Goal: Transaction & Acquisition: Purchase product/service

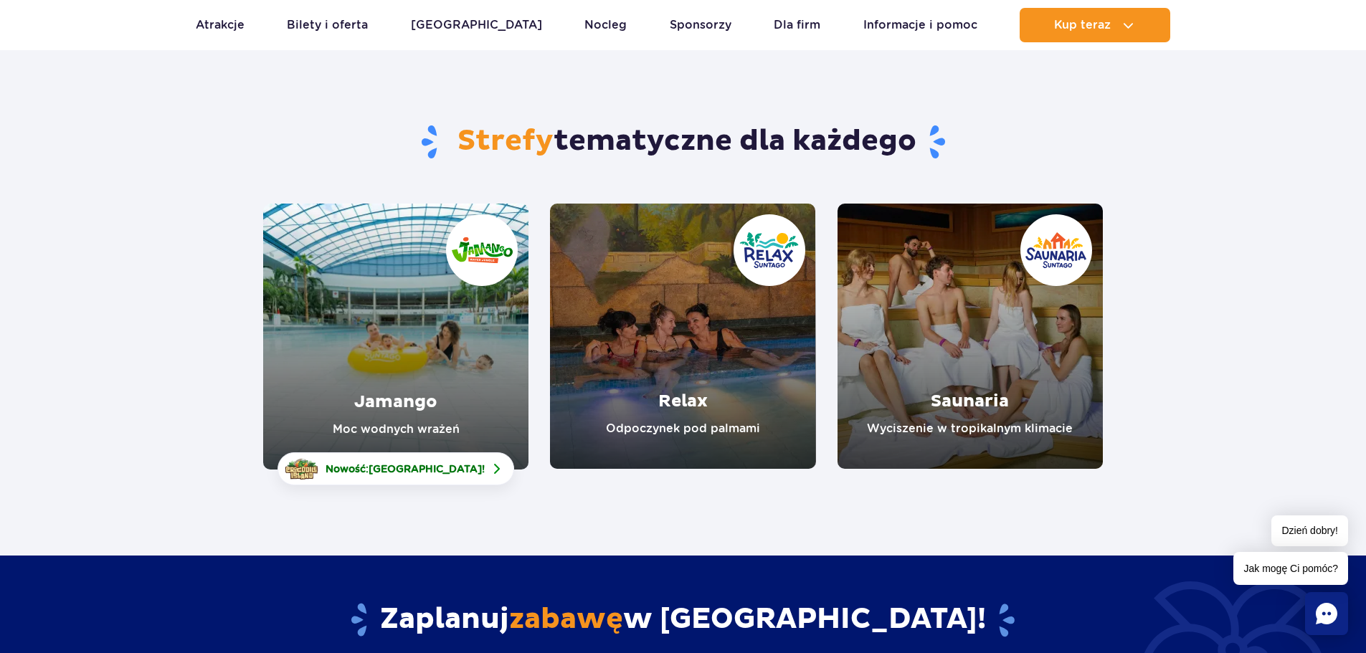
click at [404, 353] on link "Jamango" at bounding box center [395, 337] width 265 height 266
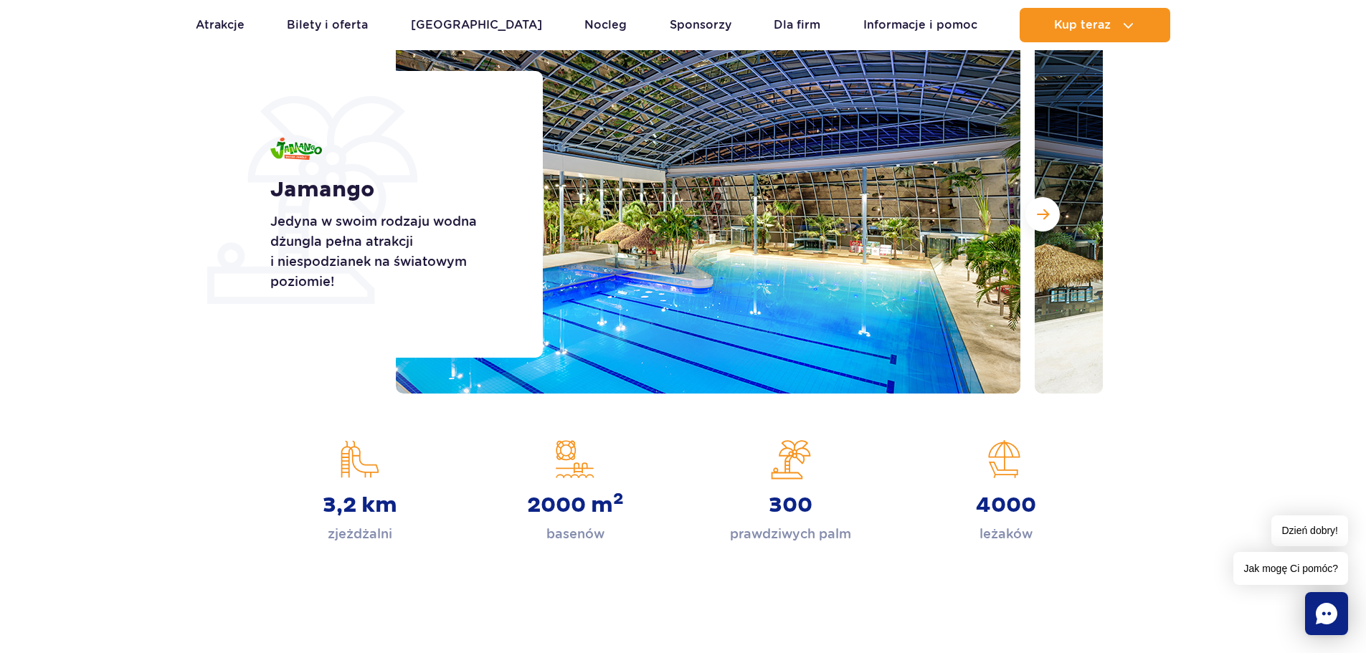
scroll to position [215, 0]
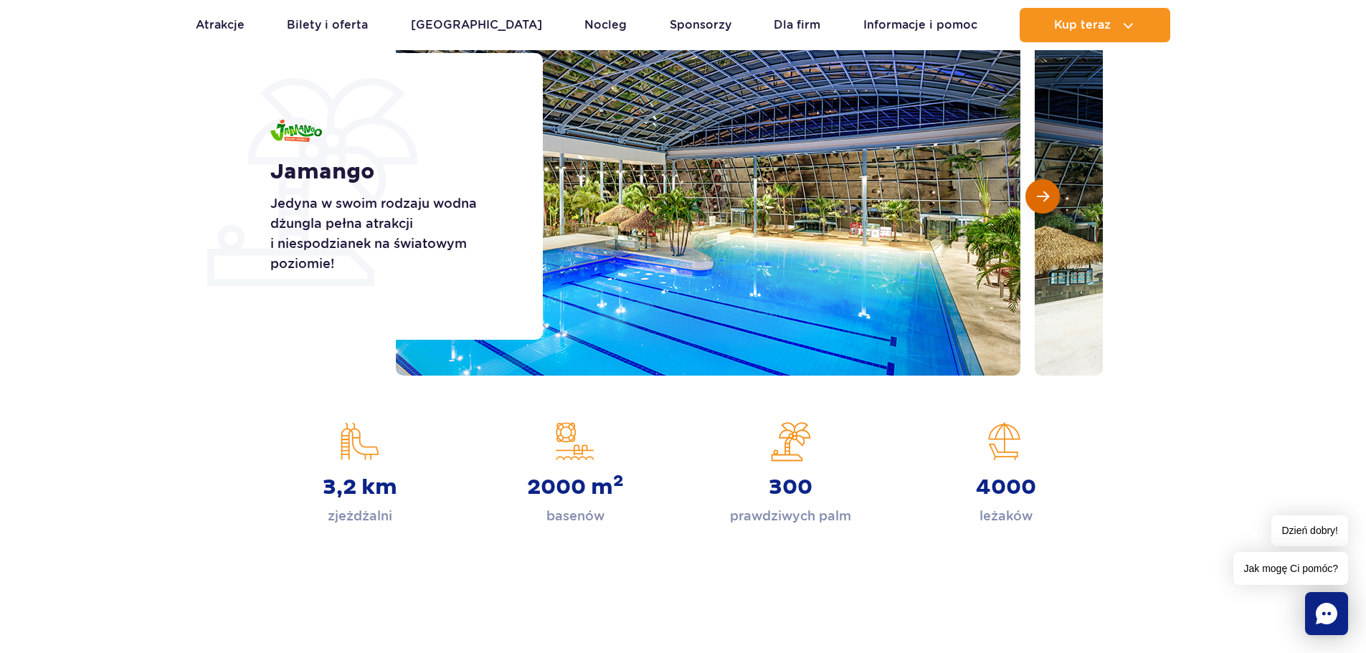
click at [1049, 200] on span "Następny slajd" at bounding box center [1043, 196] width 12 height 13
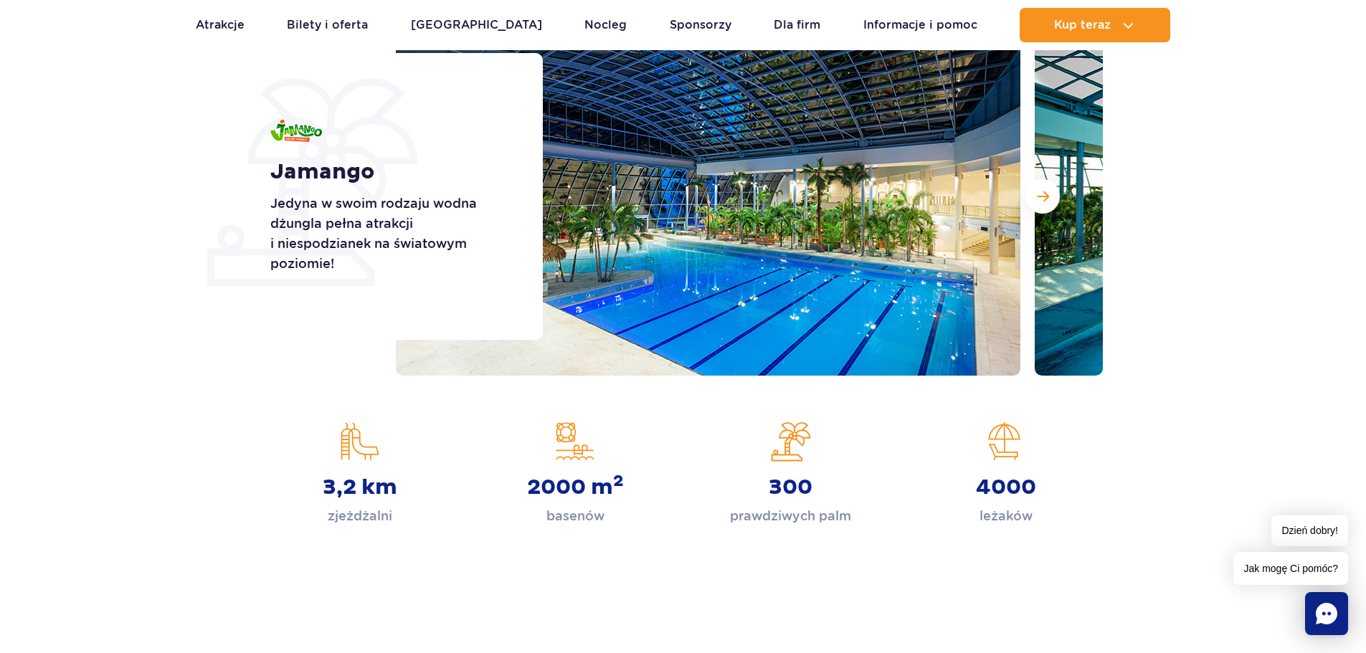
drag, startPoint x: 394, startPoint y: 186, endPoint x: 335, endPoint y: 227, distance: 71.8
click at [395, 188] on div "Jamango Jedyna w swoim rodzaju wodna dżungla pełna atrakcji i niespodzianek na …" at bounding box center [397, 196] width 290 height 287
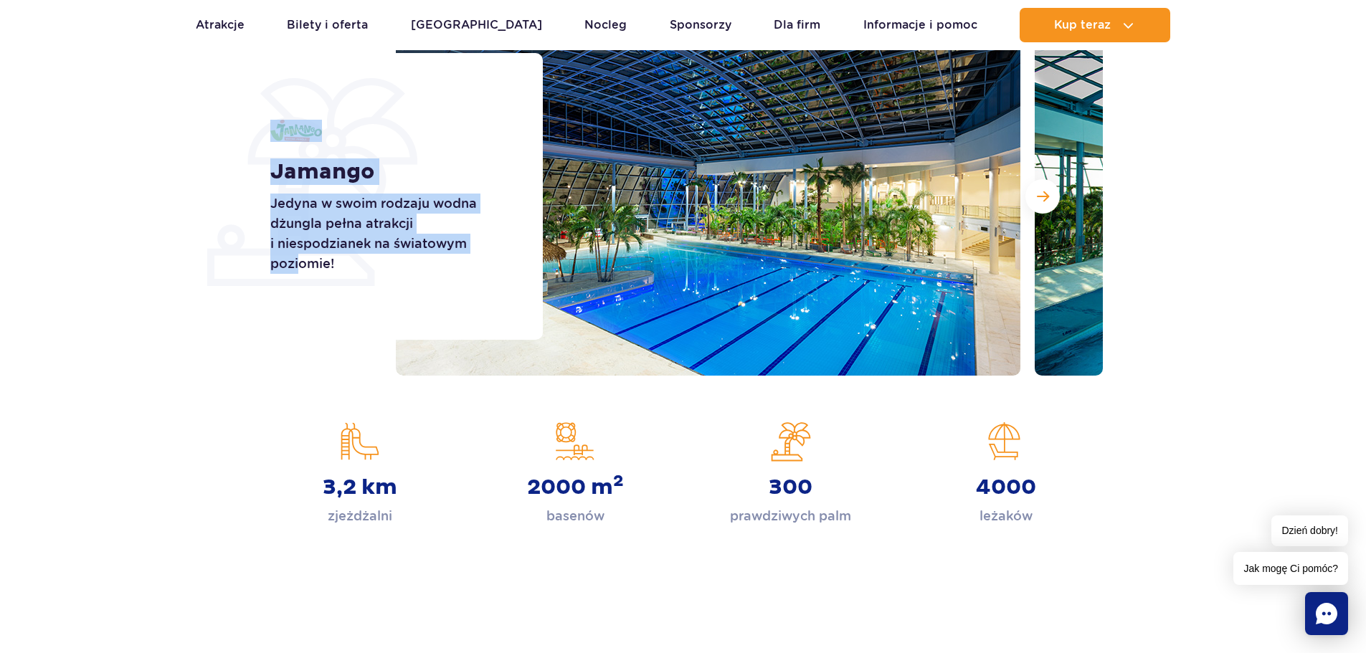
drag, startPoint x: 299, startPoint y: 306, endPoint x: 294, endPoint y: 344, distance: 38.3
click at [300, 321] on div "Jamango Jedyna w swoim rodzaju wodna dżungla pełna atrakcji i niespodzianek na …" at bounding box center [397, 196] width 290 height 287
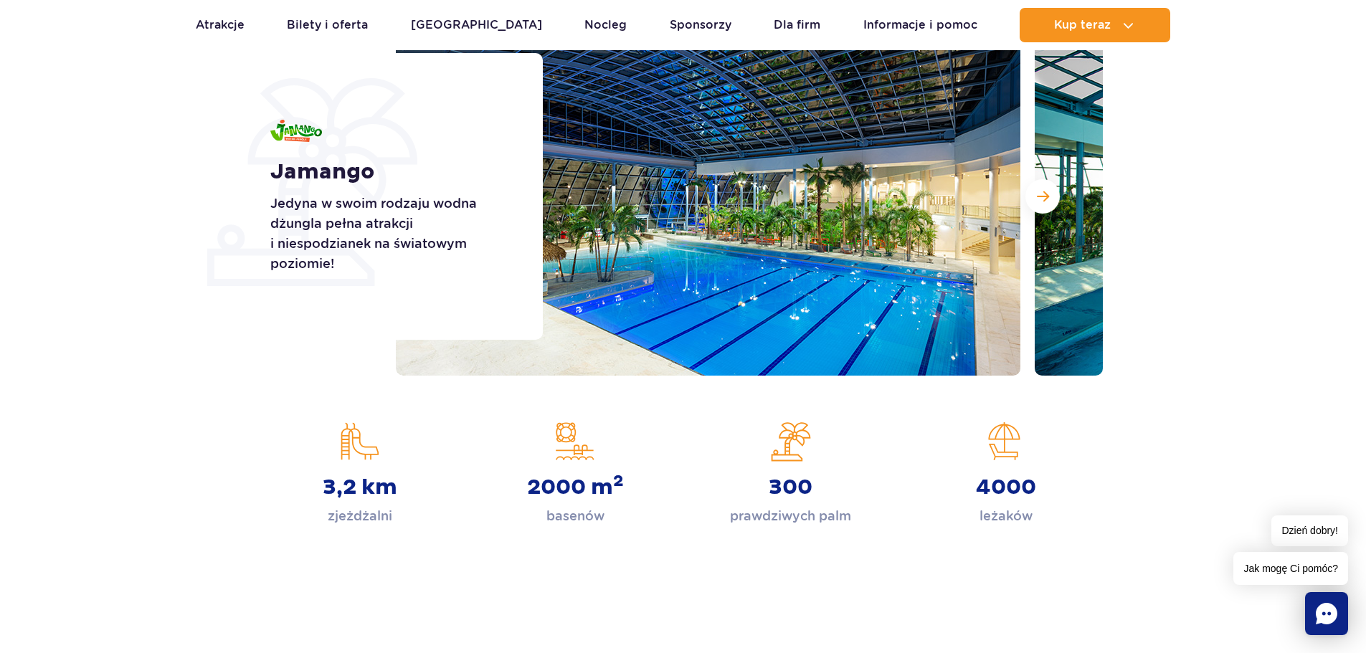
click at [240, 394] on div "Strona główna Jamango Jamango Jedyna w swoim rodzaju wodna dżungla pełna atrakc…" at bounding box center [683, 278] width 1366 height 667
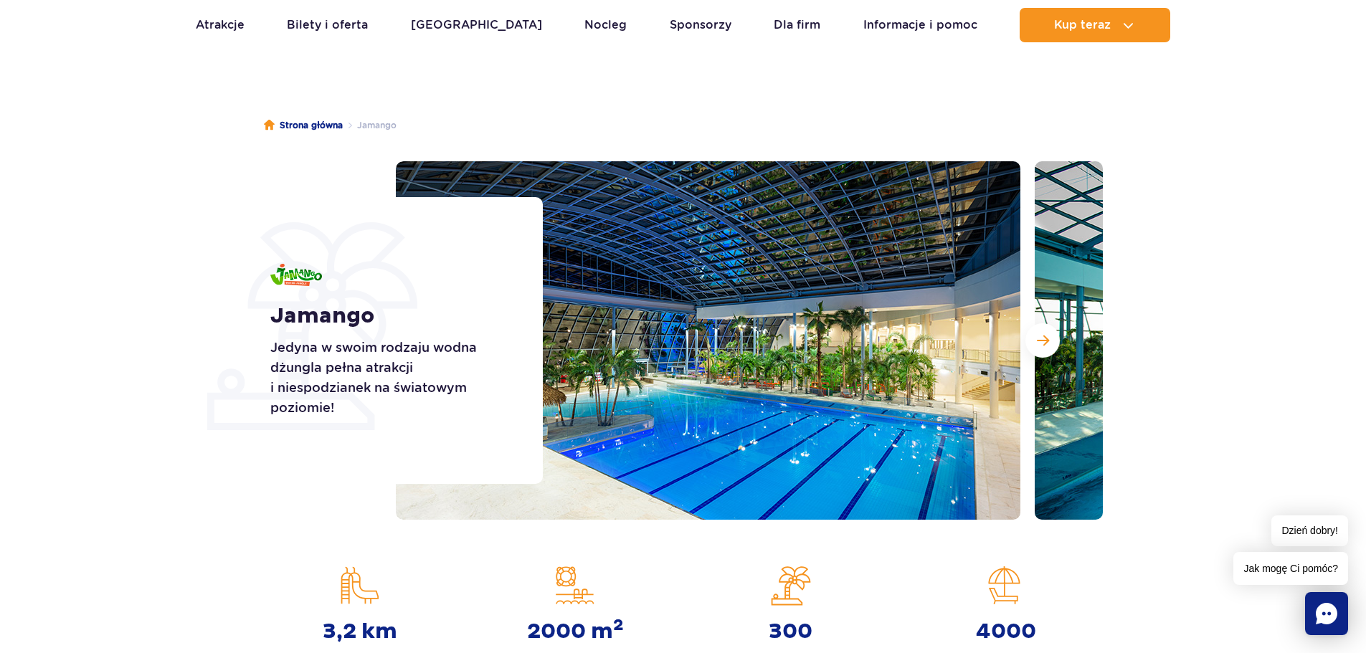
scroll to position [72, 0]
click at [1050, 342] on button "Następny slajd" at bounding box center [1043, 340] width 34 height 34
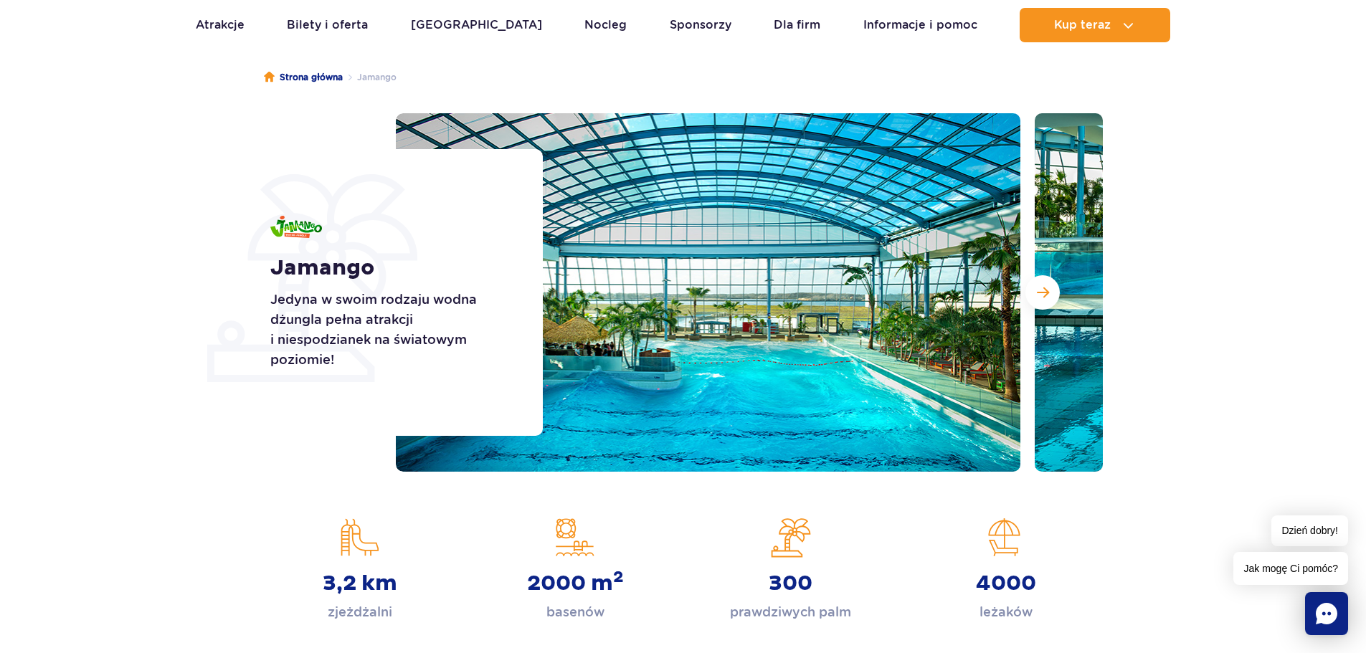
scroll to position [143, 0]
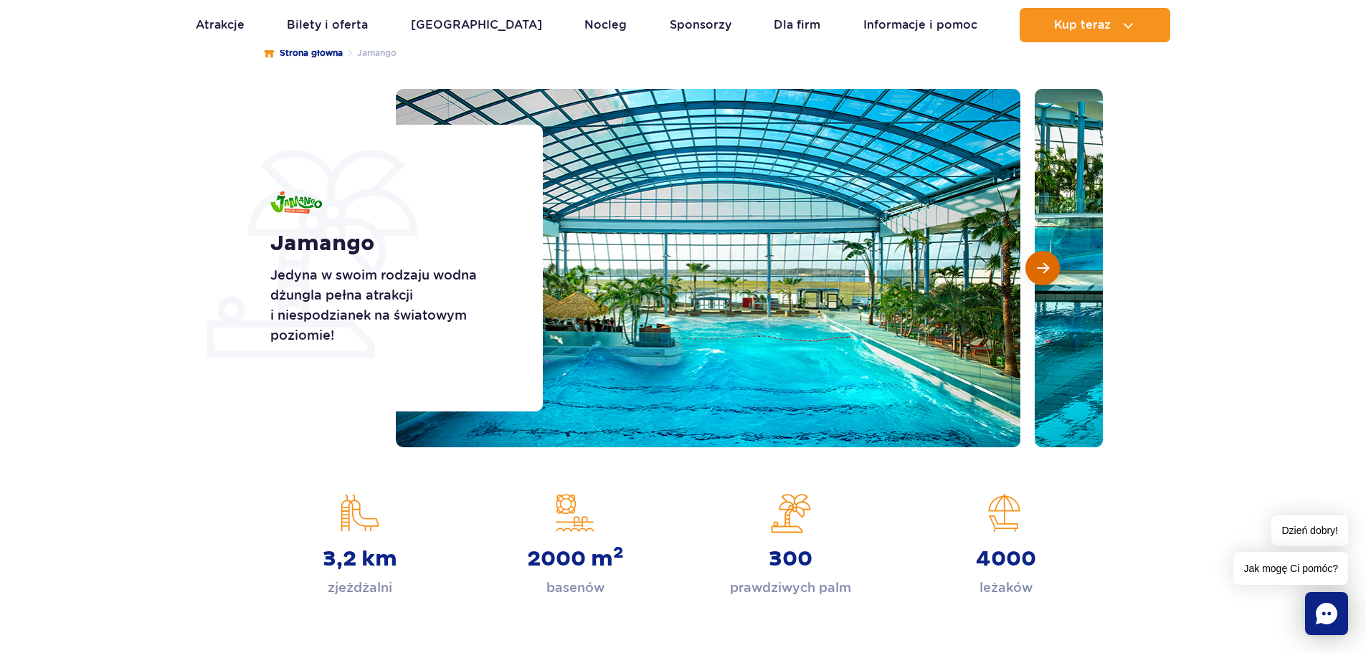
click at [1041, 270] on span "Następny slajd" at bounding box center [1043, 268] width 12 height 13
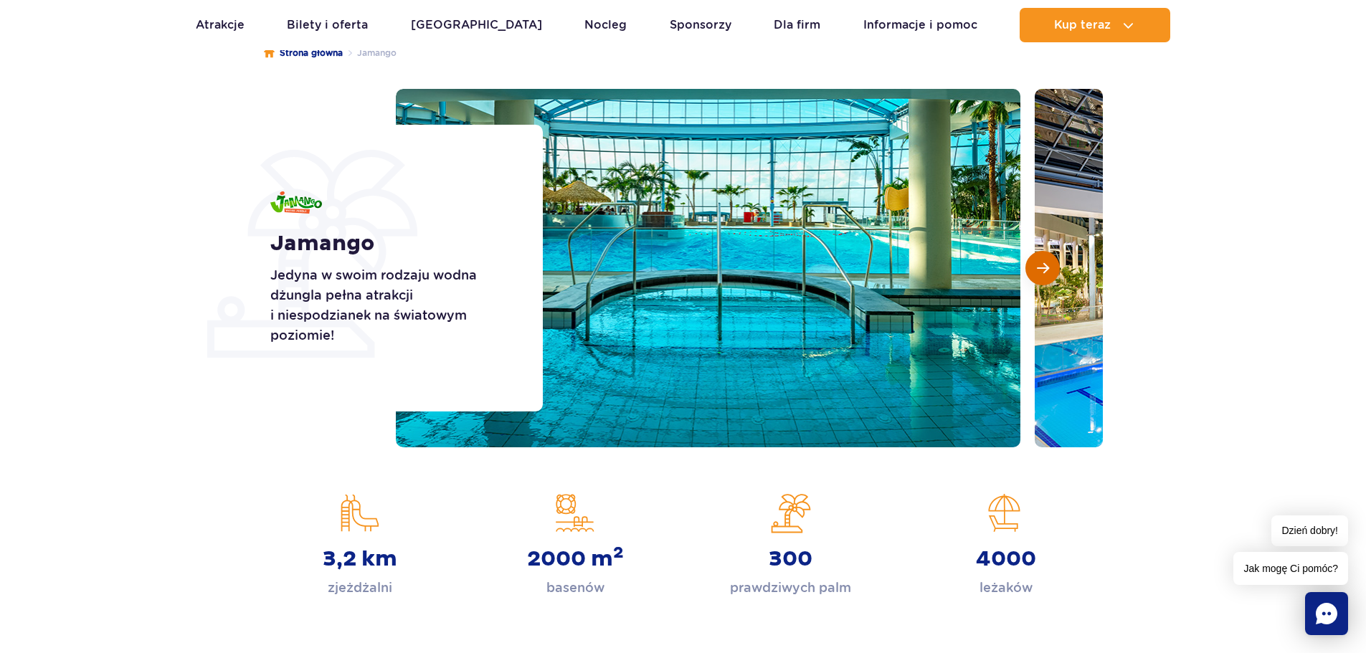
click at [1041, 270] on span "Następny slajd" at bounding box center [1043, 268] width 12 height 13
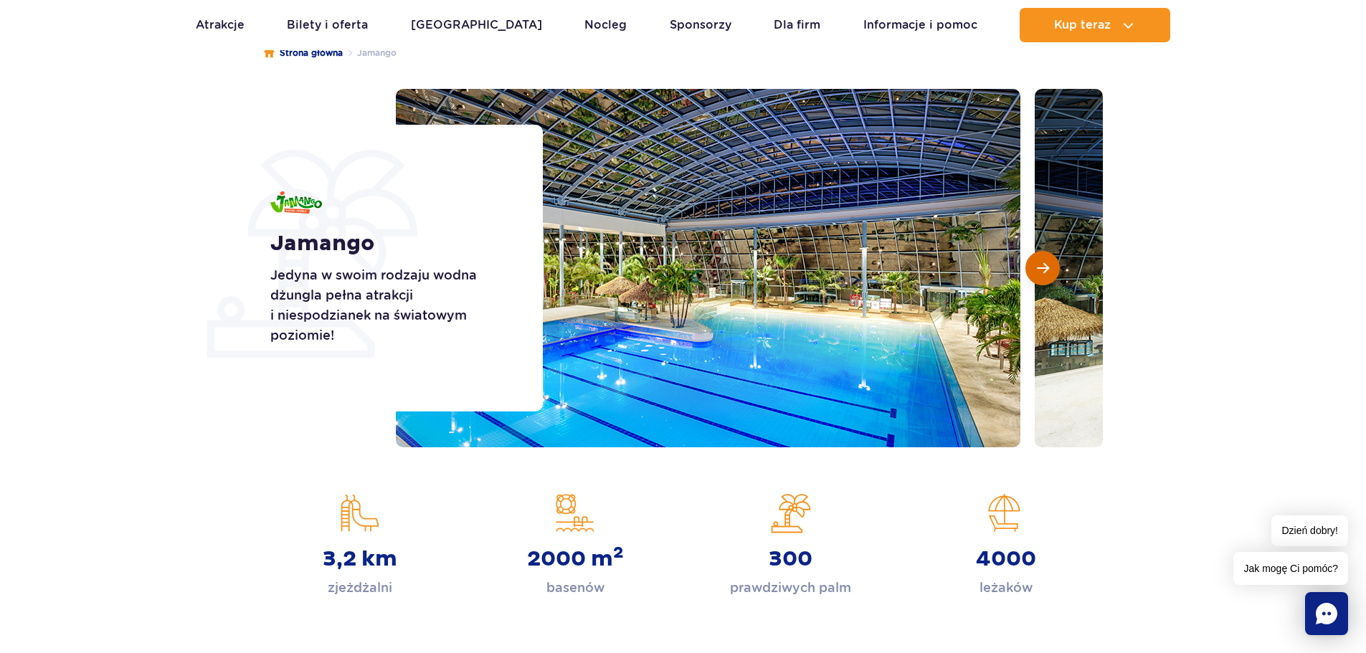
click at [1041, 270] on span "Następny slajd" at bounding box center [1043, 268] width 12 height 13
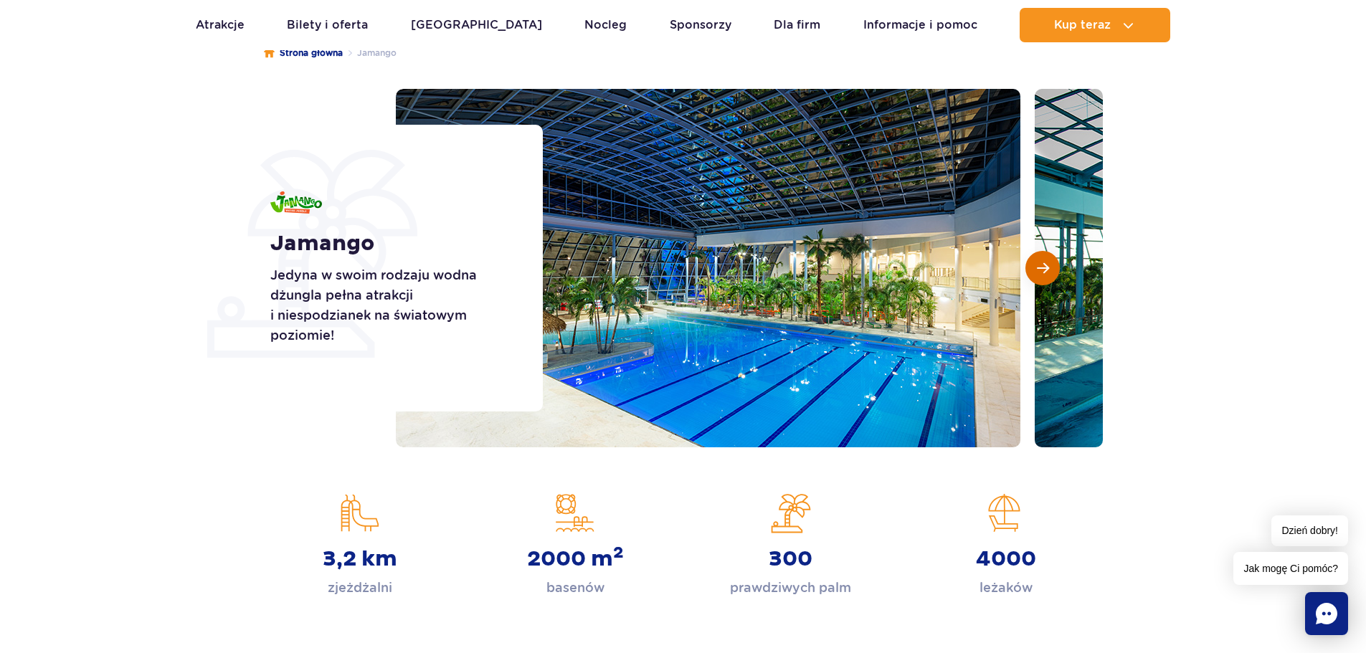
click at [1041, 270] on span "Następny slajd" at bounding box center [1043, 268] width 12 height 13
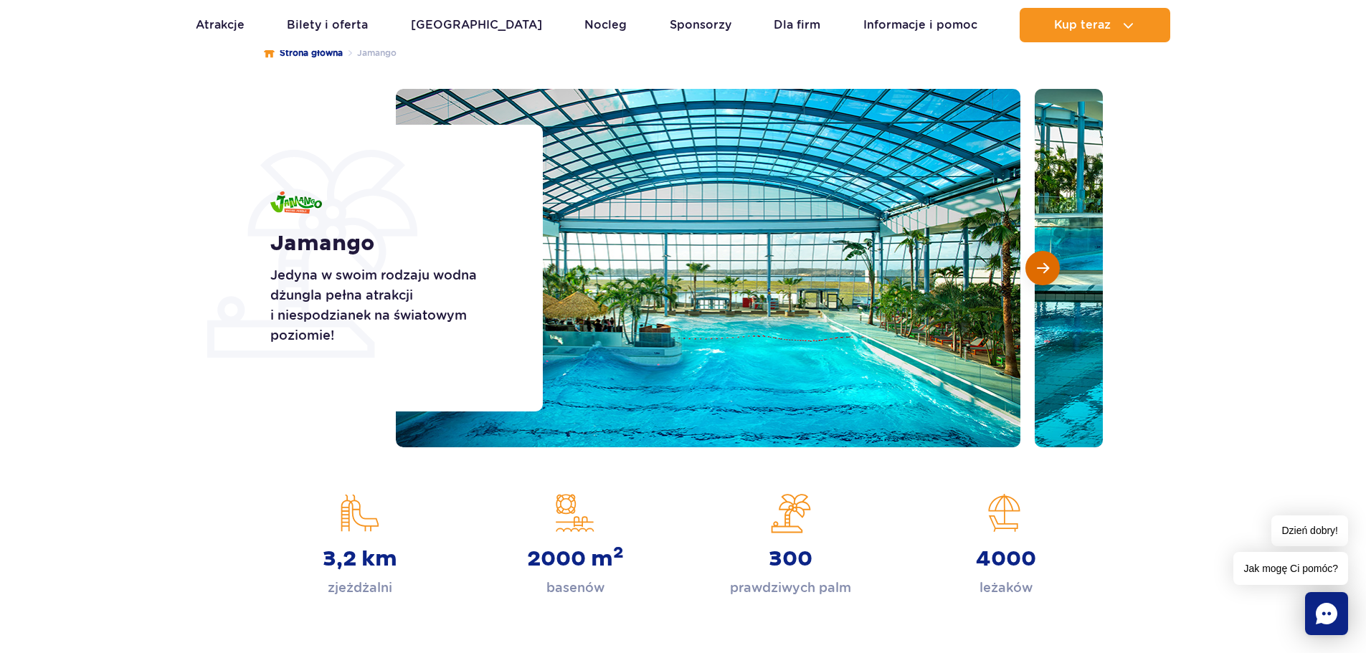
click at [1041, 270] on span "Następny slajd" at bounding box center [1043, 268] width 12 height 13
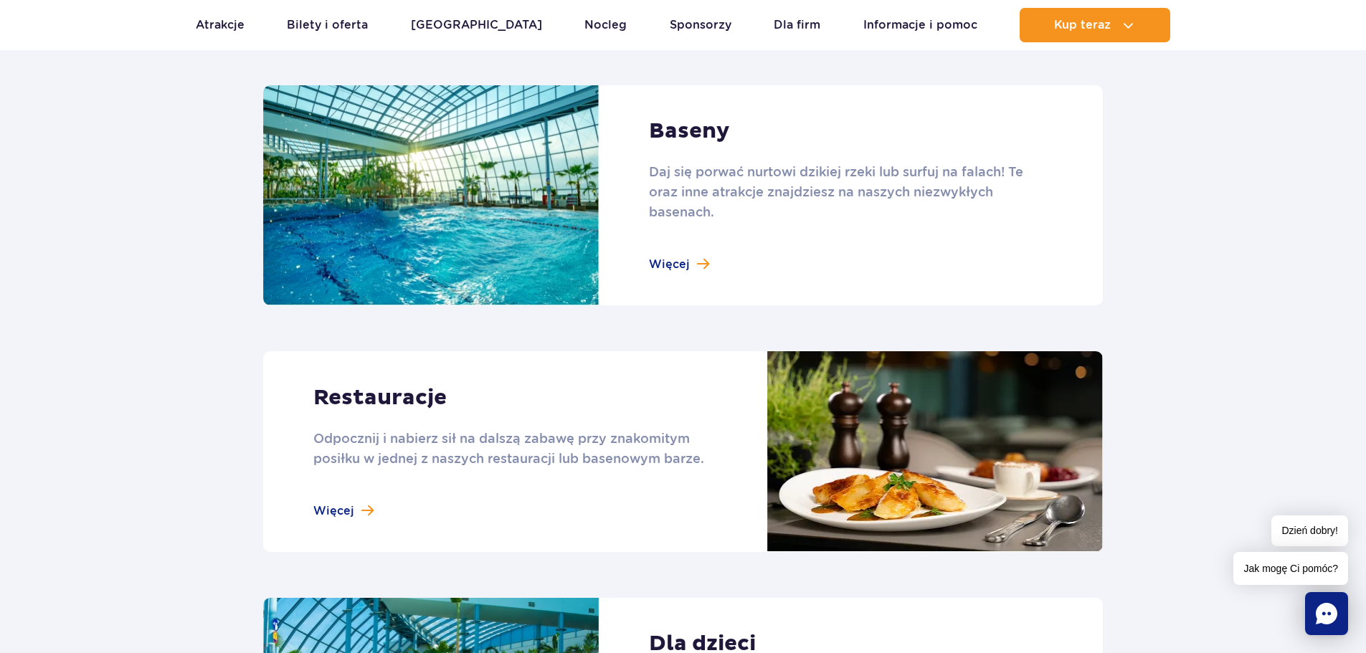
scroll to position [1506, 0]
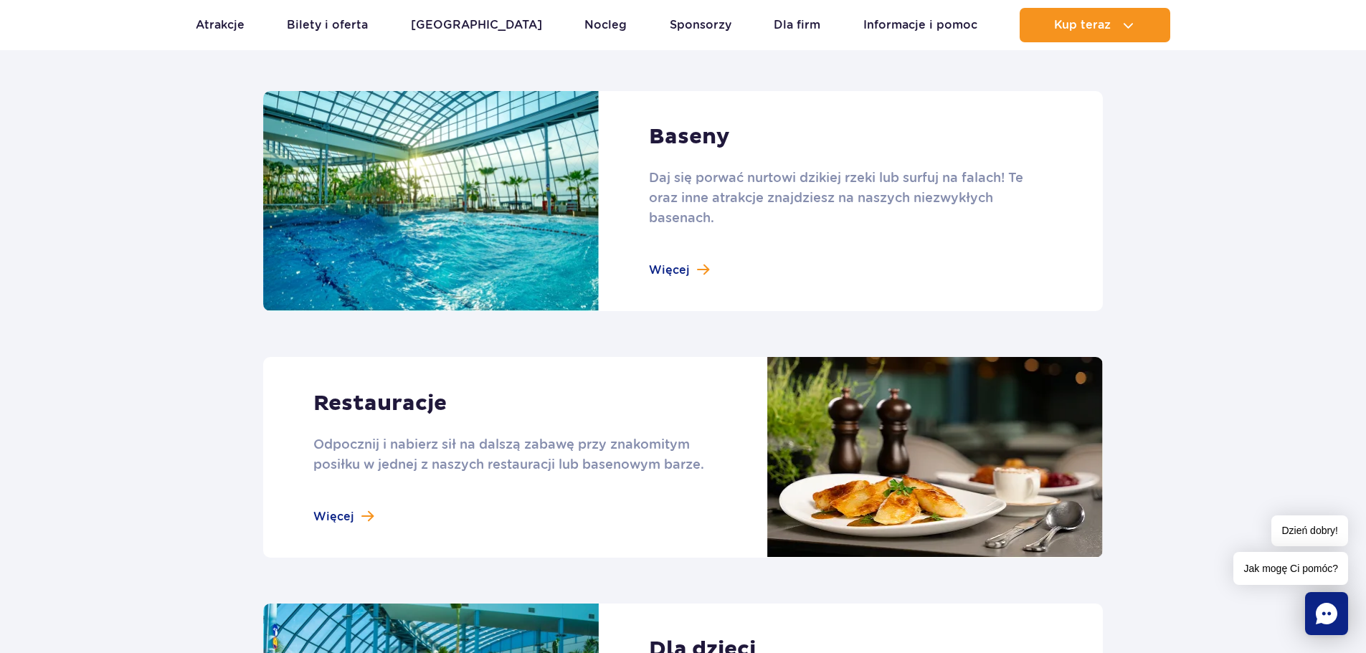
click at [486, 207] on link at bounding box center [683, 201] width 840 height 221
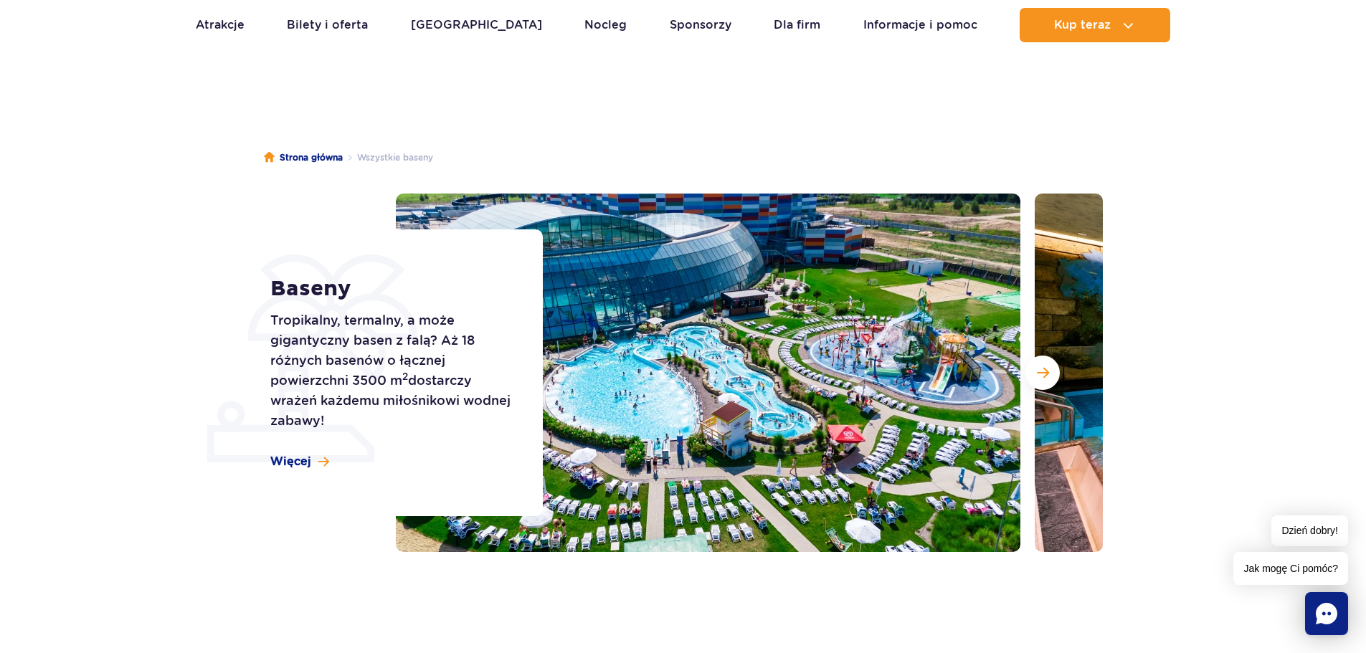
scroll to position [72, 0]
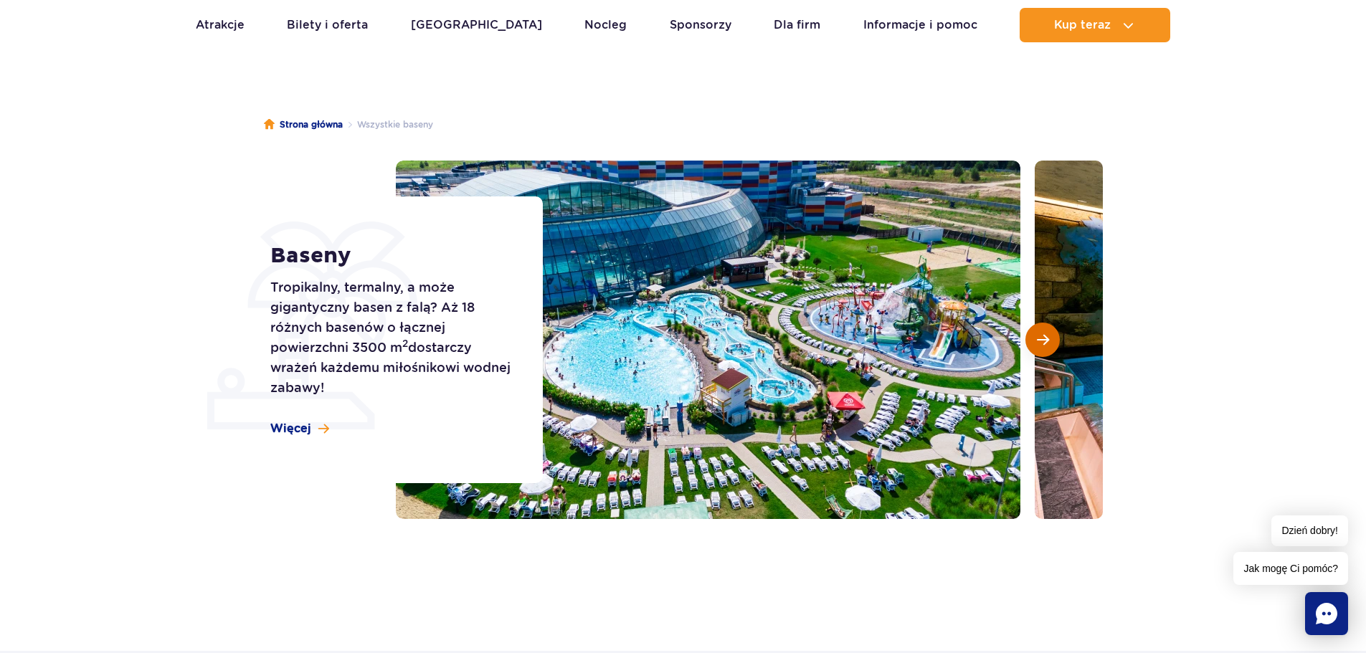
click at [1043, 337] on span "Następny slajd" at bounding box center [1043, 340] width 12 height 13
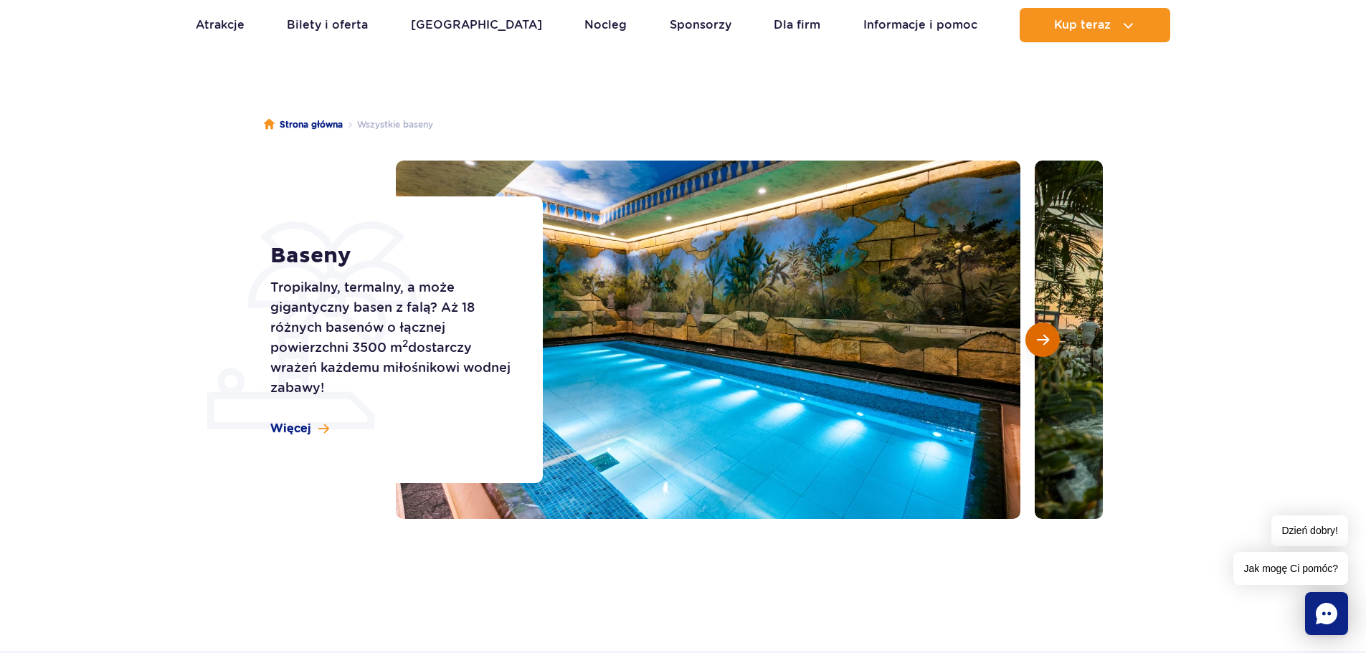
click at [1043, 337] on span "Następny slajd" at bounding box center [1043, 340] width 12 height 13
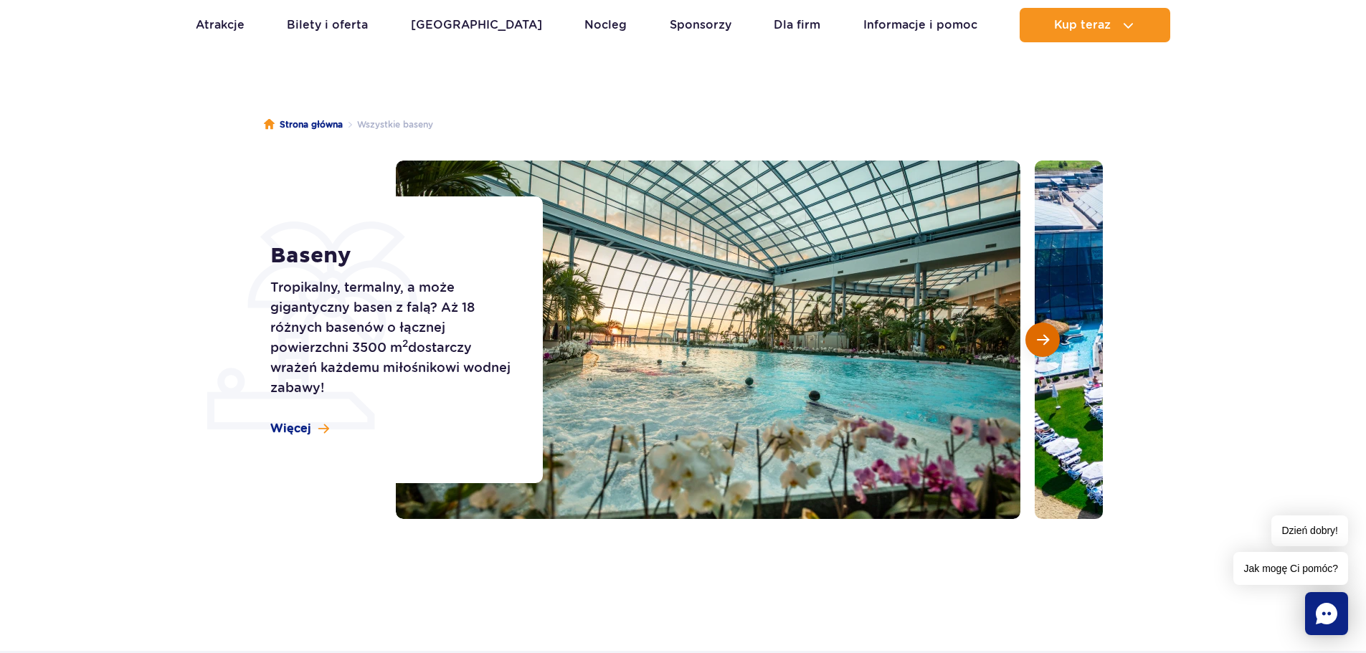
click at [1042, 339] on span "Następny slajd" at bounding box center [1043, 340] width 12 height 13
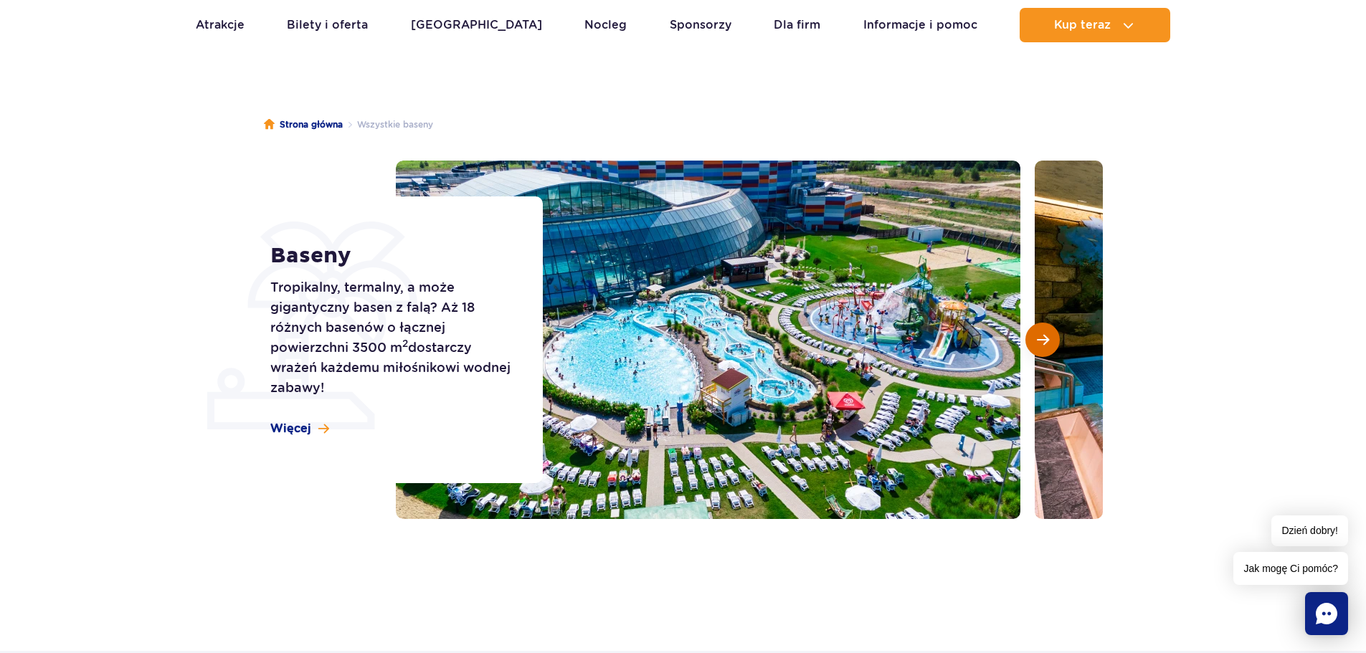
click at [1042, 339] on span "Następny slajd" at bounding box center [1043, 340] width 12 height 13
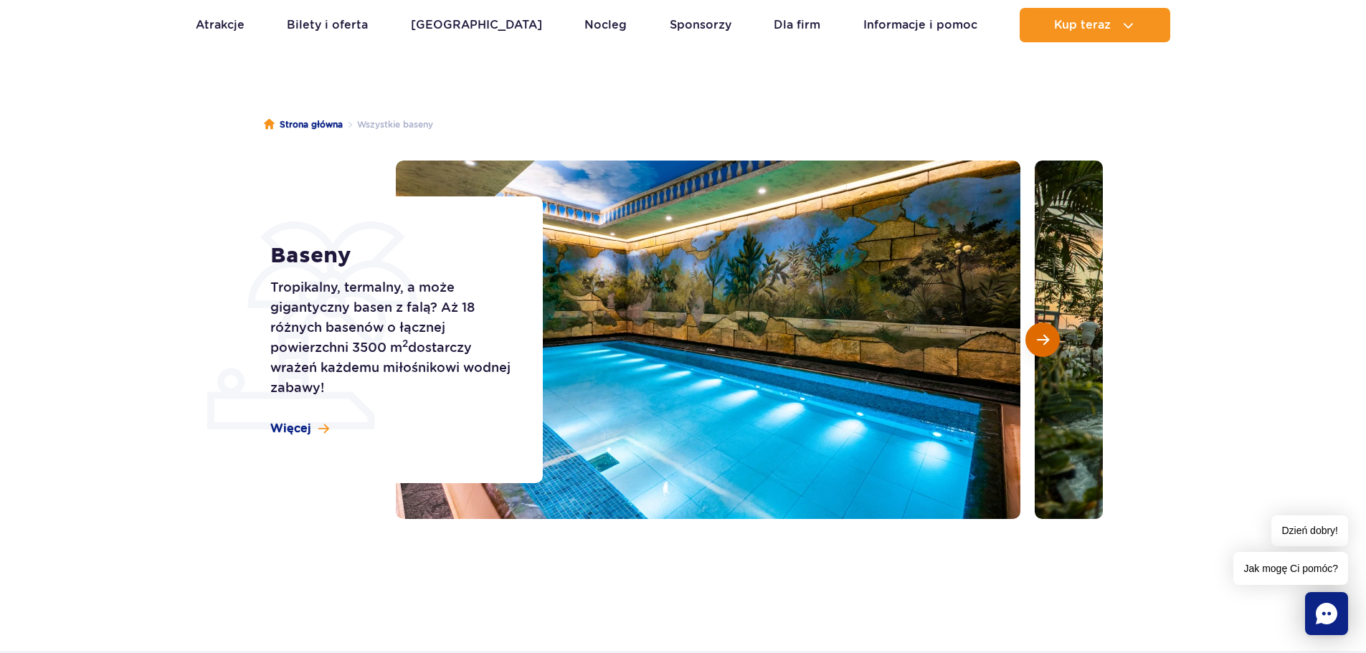
click at [1042, 339] on span "Następny slajd" at bounding box center [1043, 340] width 12 height 13
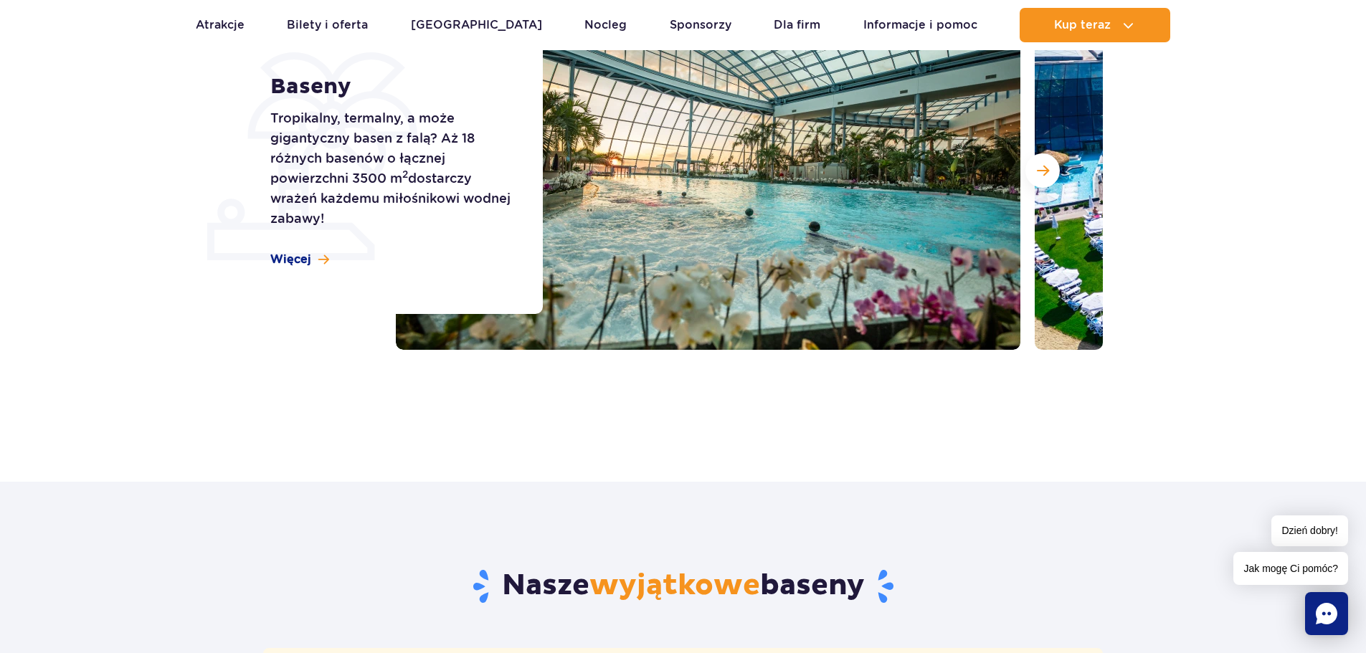
scroll to position [215, 0]
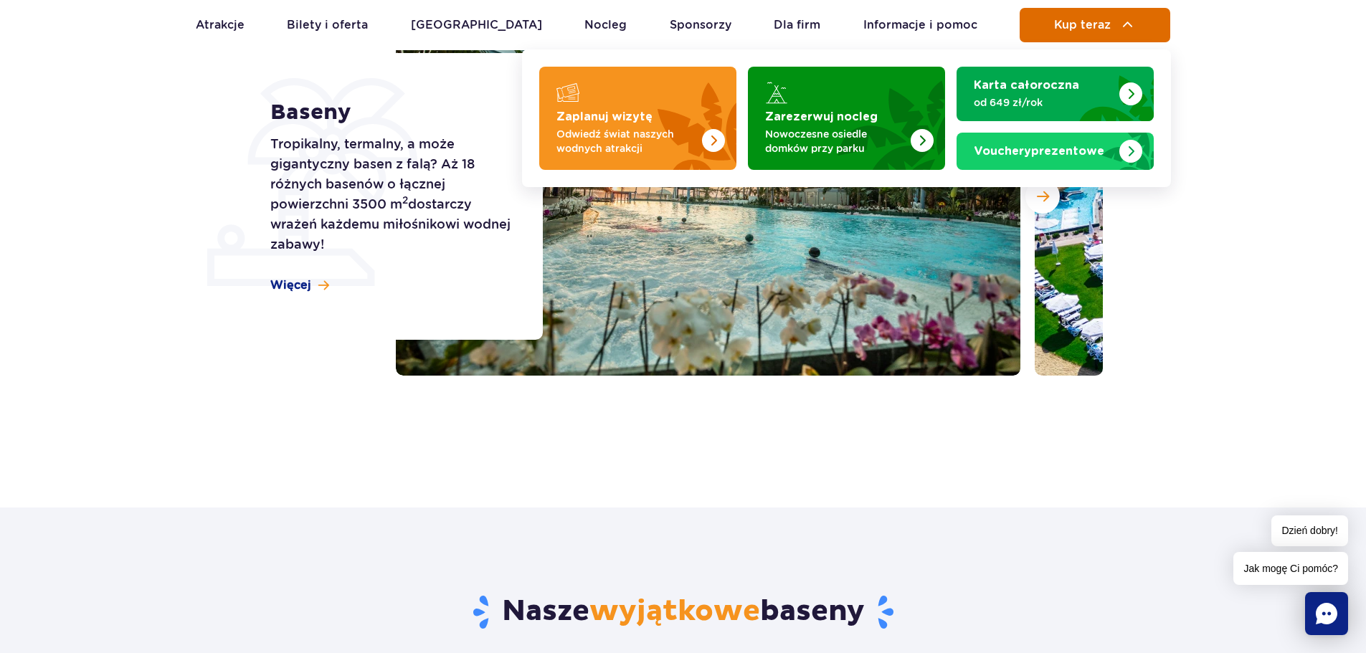
click at [1092, 26] on span "Kup teraz" at bounding box center [1082, 25] width 57 height 13
click at [1105, 19] on span "Kup teraz" at bounding box center [1082, 25] width 57 height 13
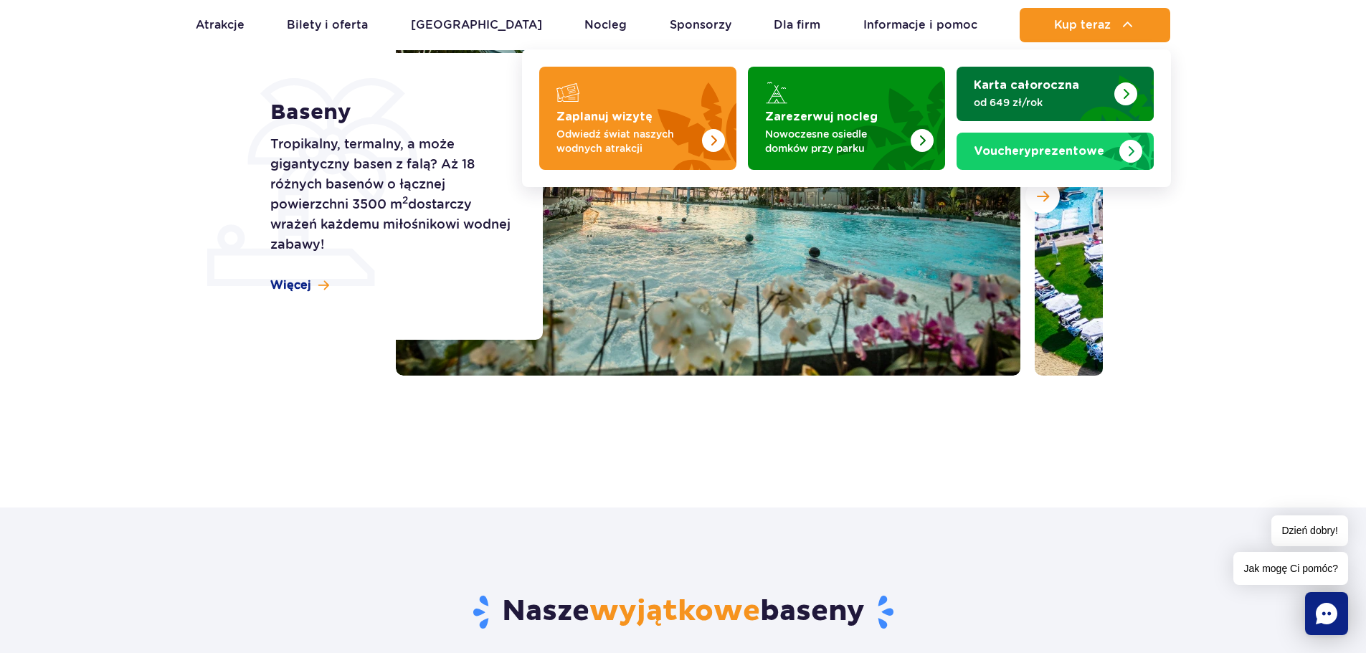
click at [1024, 89] on strong "Karta całoroczna" at bounding box center [1026, 85] width 105 height 11
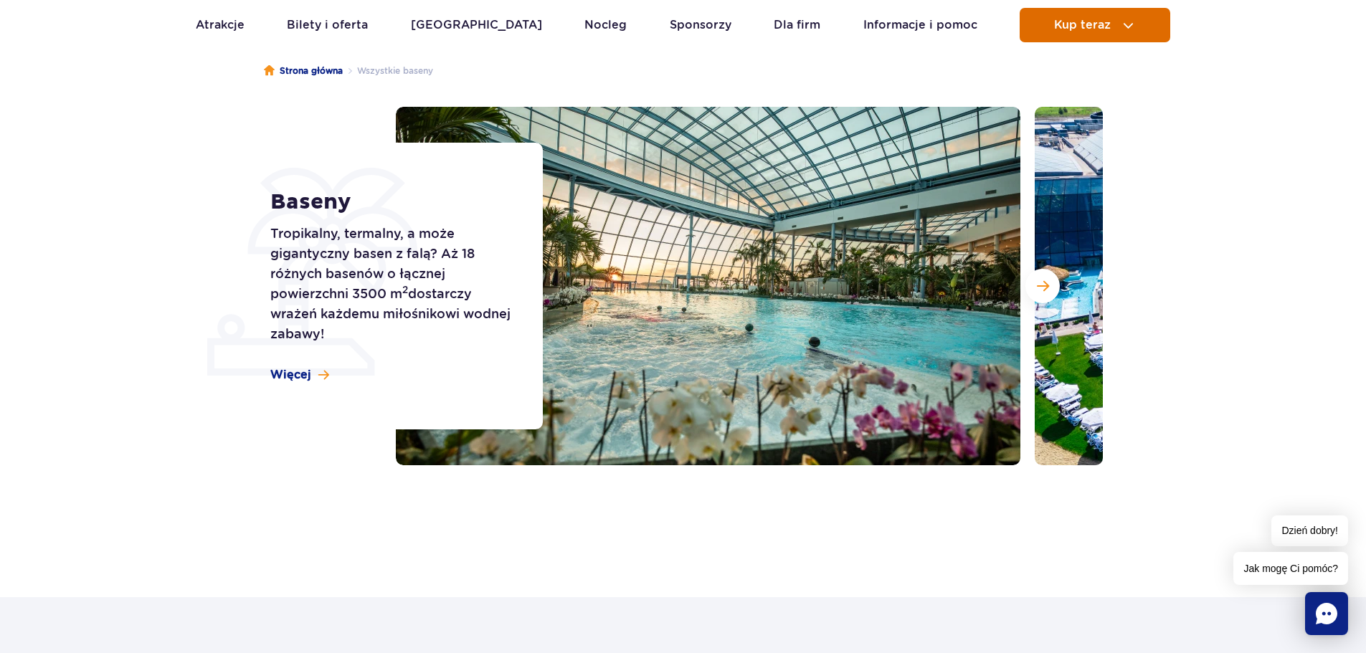
scroll to position [0, 0]
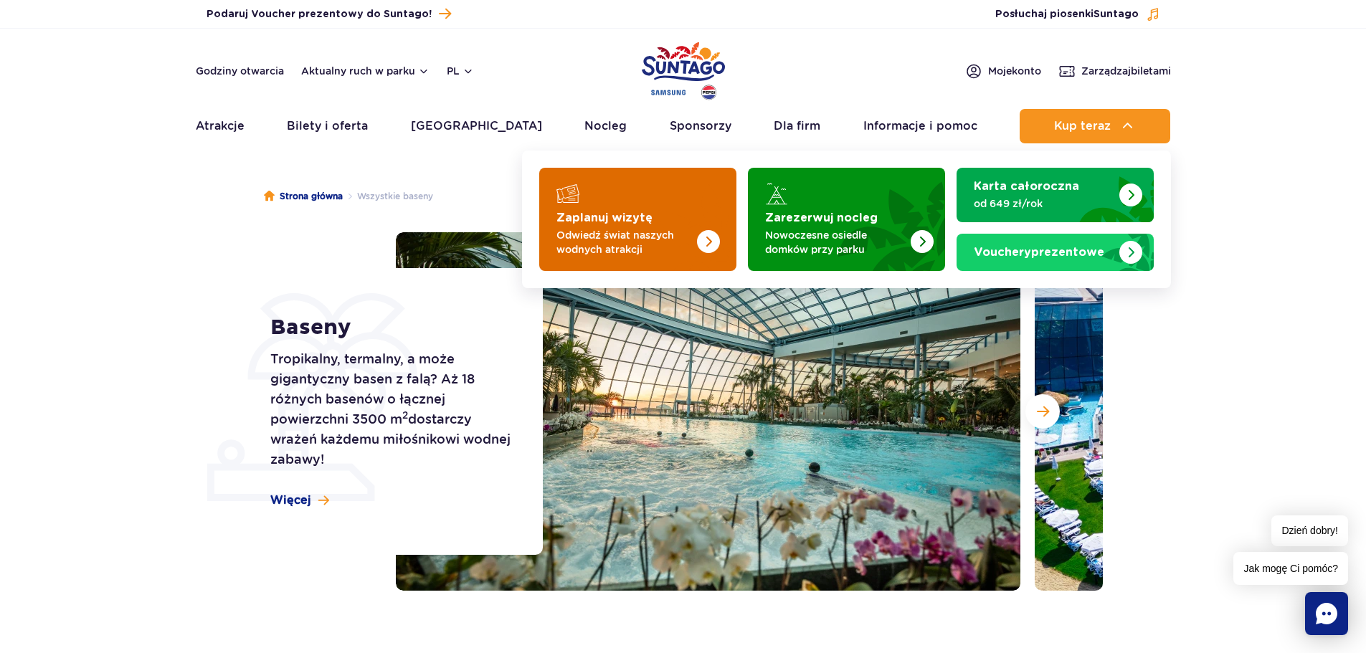
click at [675, 206] on img "Zaplanuj wizytę" at bounding box center [680, 215] width 114 height 112
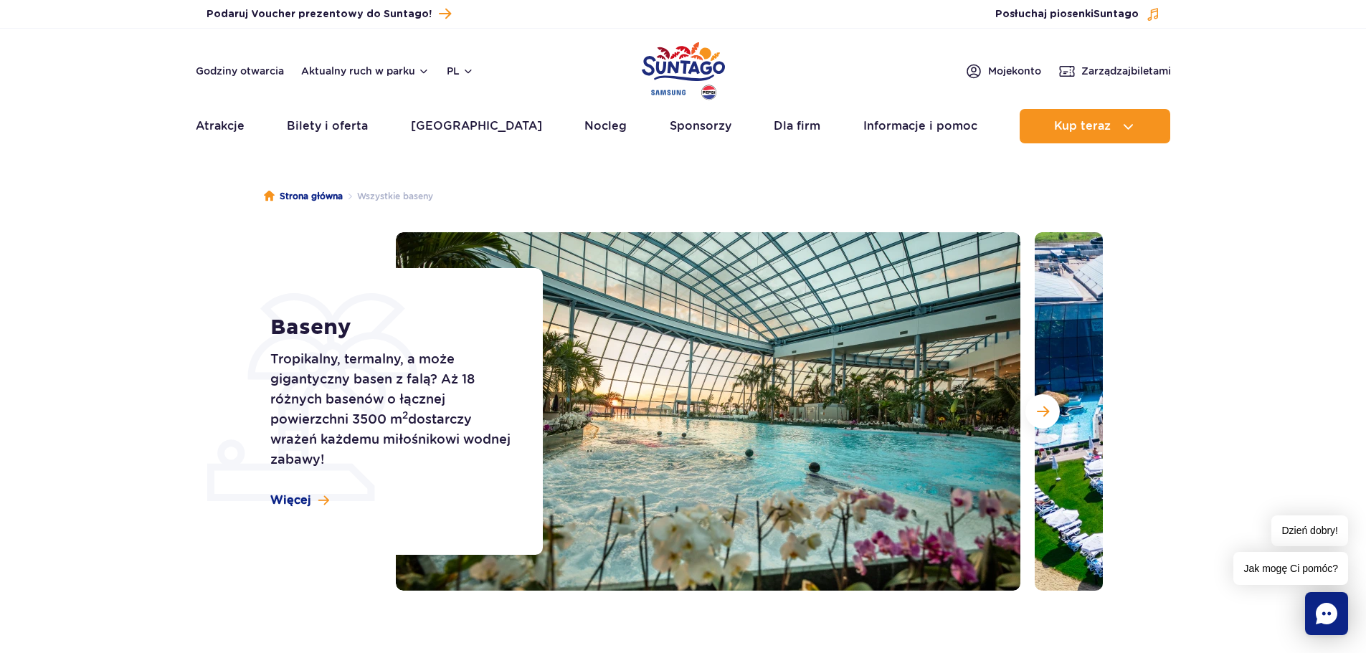
click at [167, 224] on div "Strona główna Wszystkie baseny Baseny Tropikalny, termalny, a może gigantyczny …" at bounding box center [683, 419] width 1366 height 516
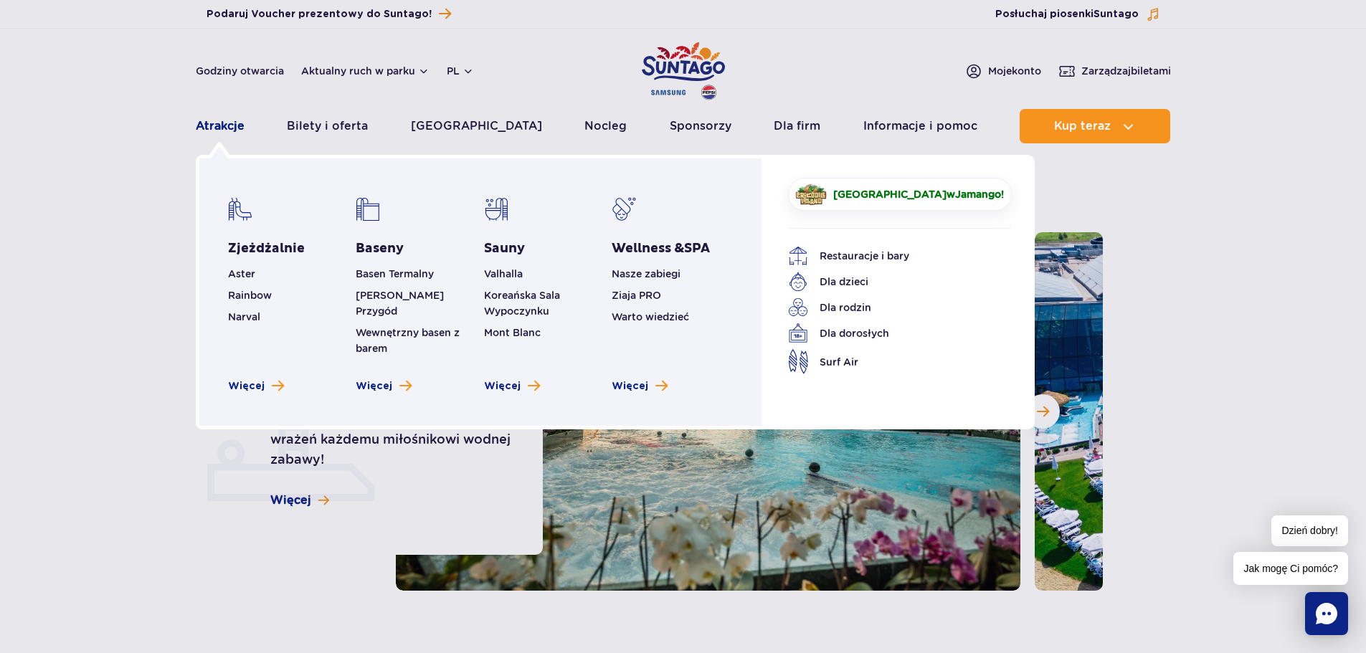
click at [217, 127] on link "Atrakcje" at bounding box center [220, 126] width 49 height 34
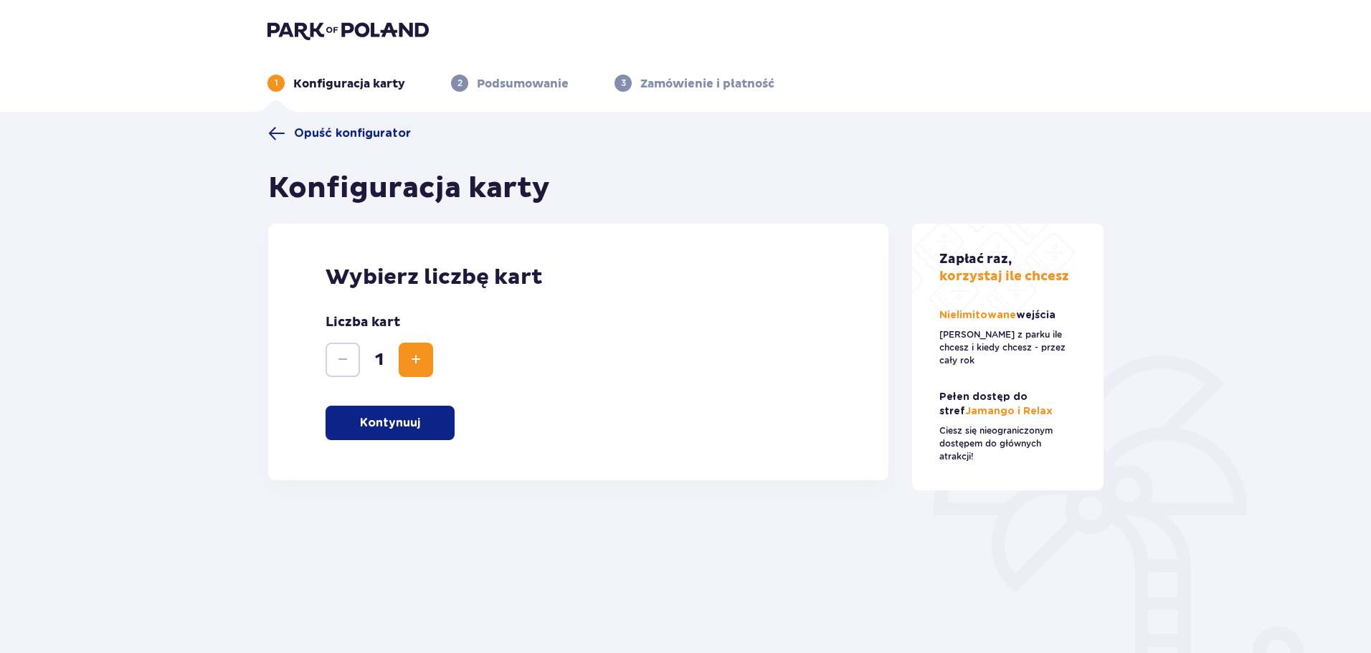
click at [385, 414] on button "Kontynuuj" at bounding box center [390, 423] width 129 height 34
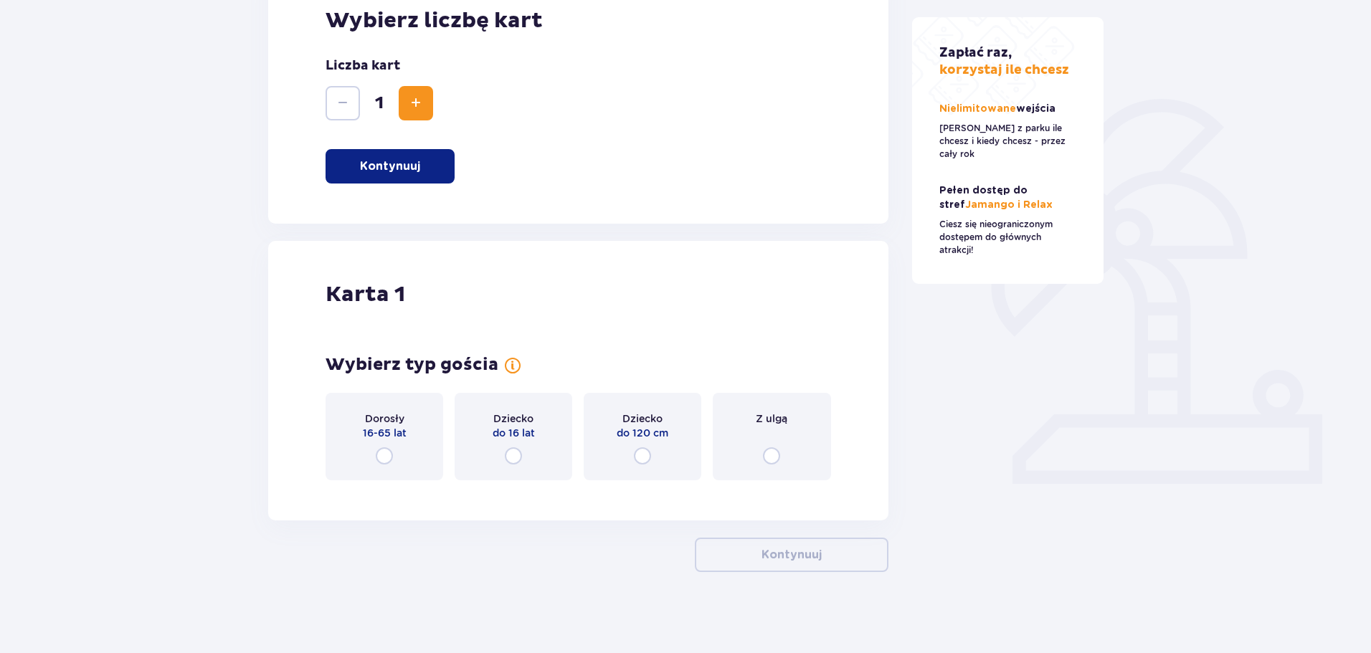
scroll to position [262, 0]
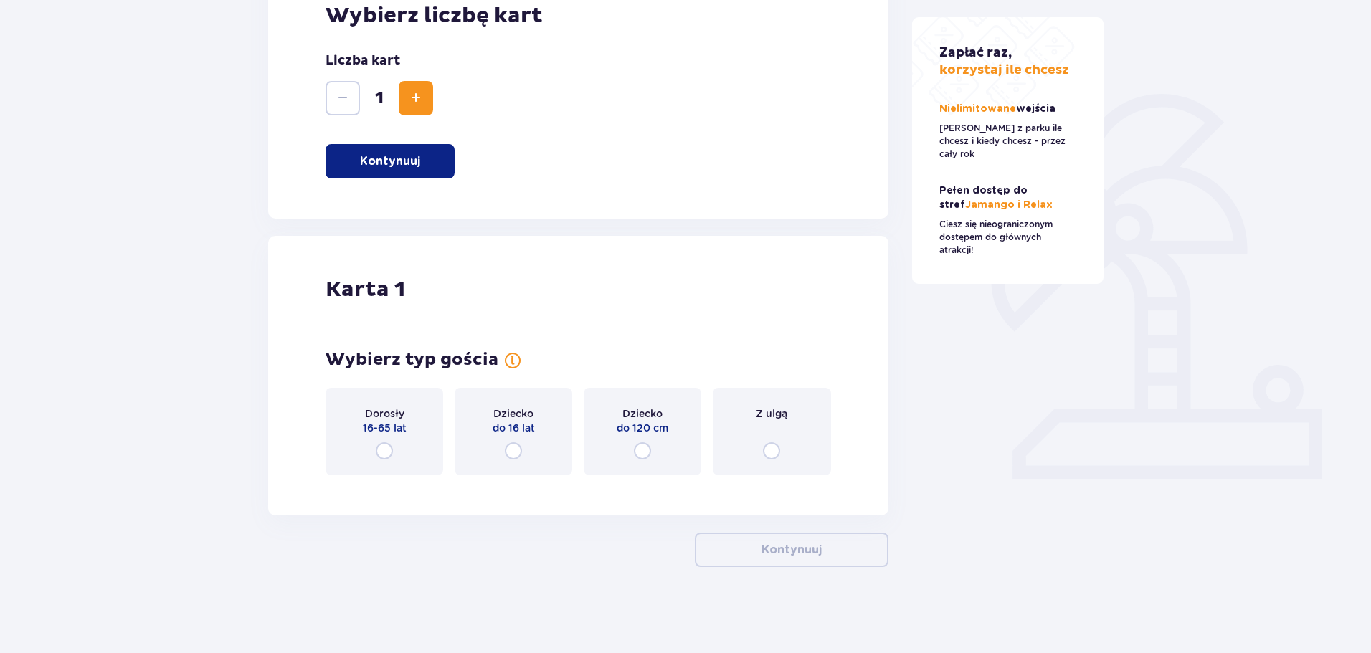
click at [379, 450] on input "radio" at bounding box center [384, 451] width 17 height 17
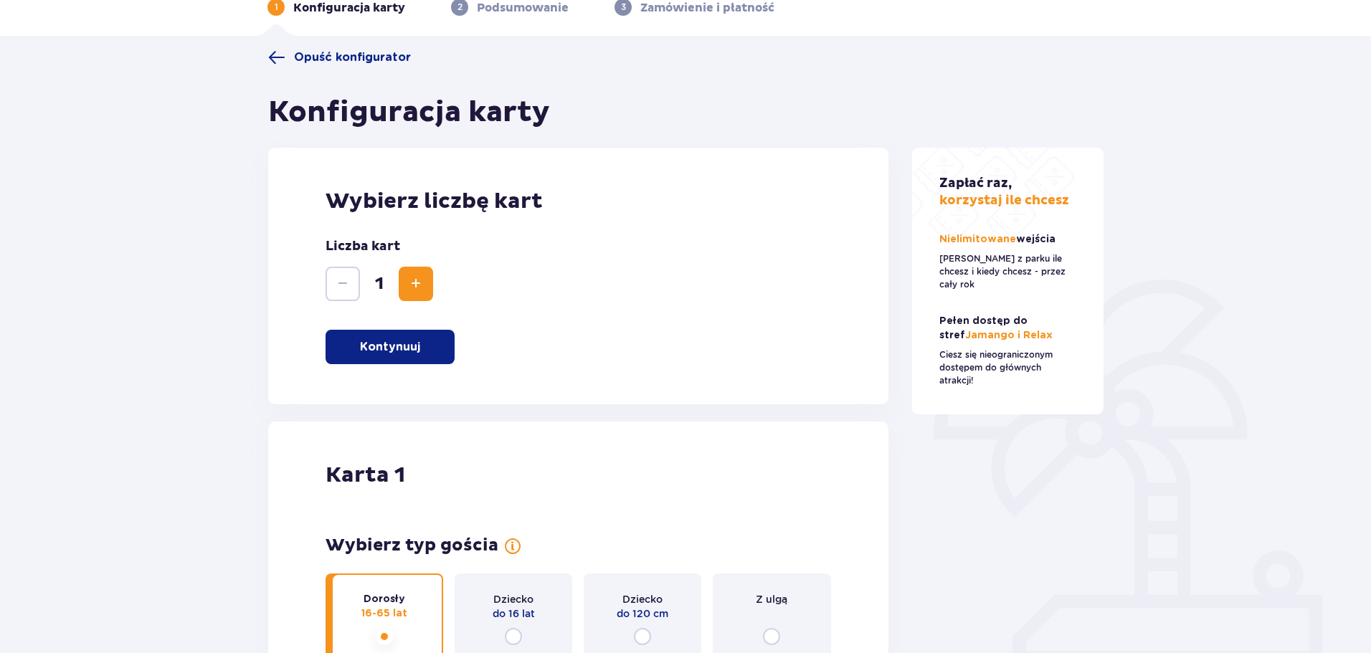
scroll to position [0, 0]
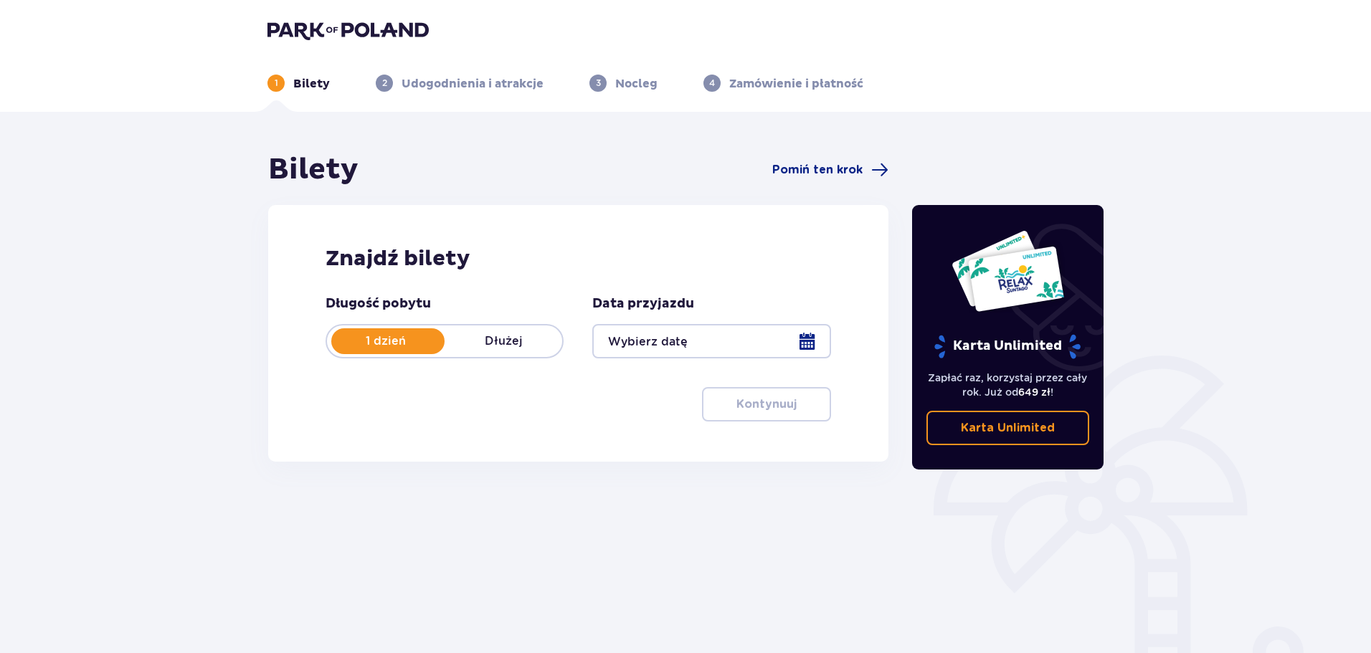
click at [656, 341] on div at bounding box center [711, 341] width 238 height 34
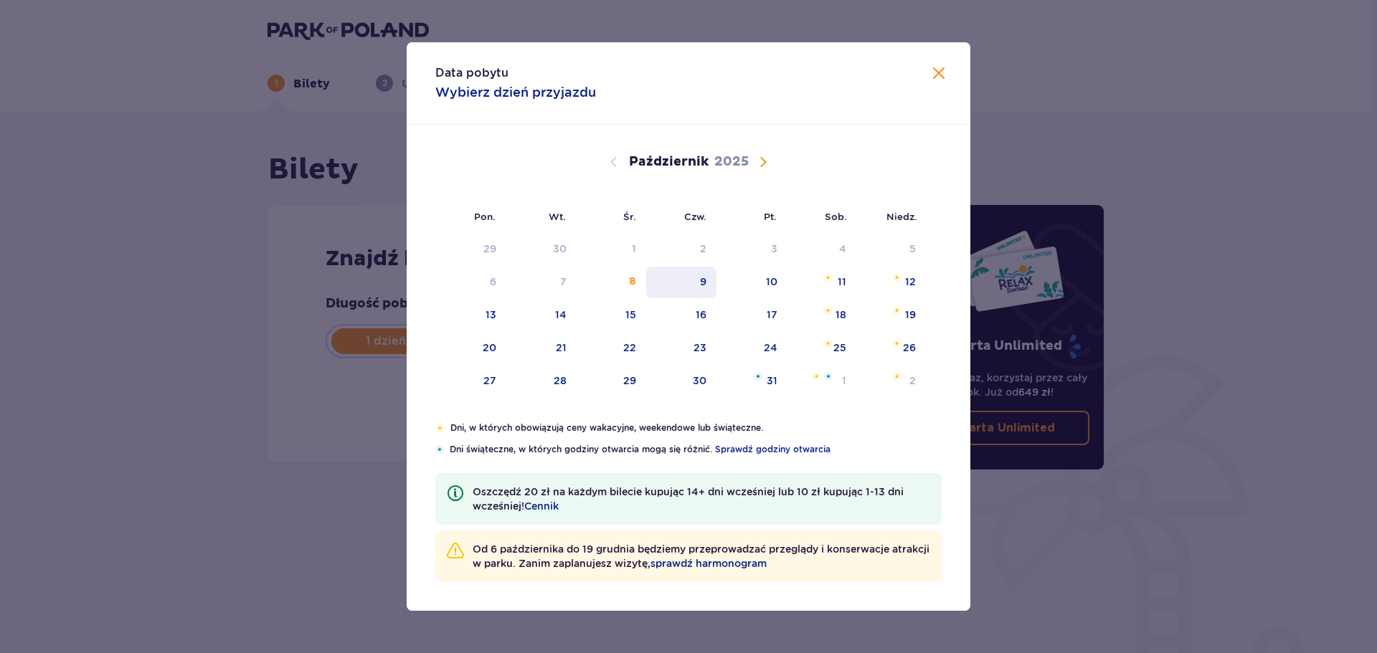
click at [697, 278] on div "9" at bounding box center [681, 283] width 71 height 32
type input "09.10.25"
click at [697, 278] on div "9" at bounding box center [681, 283] width 71 height 32
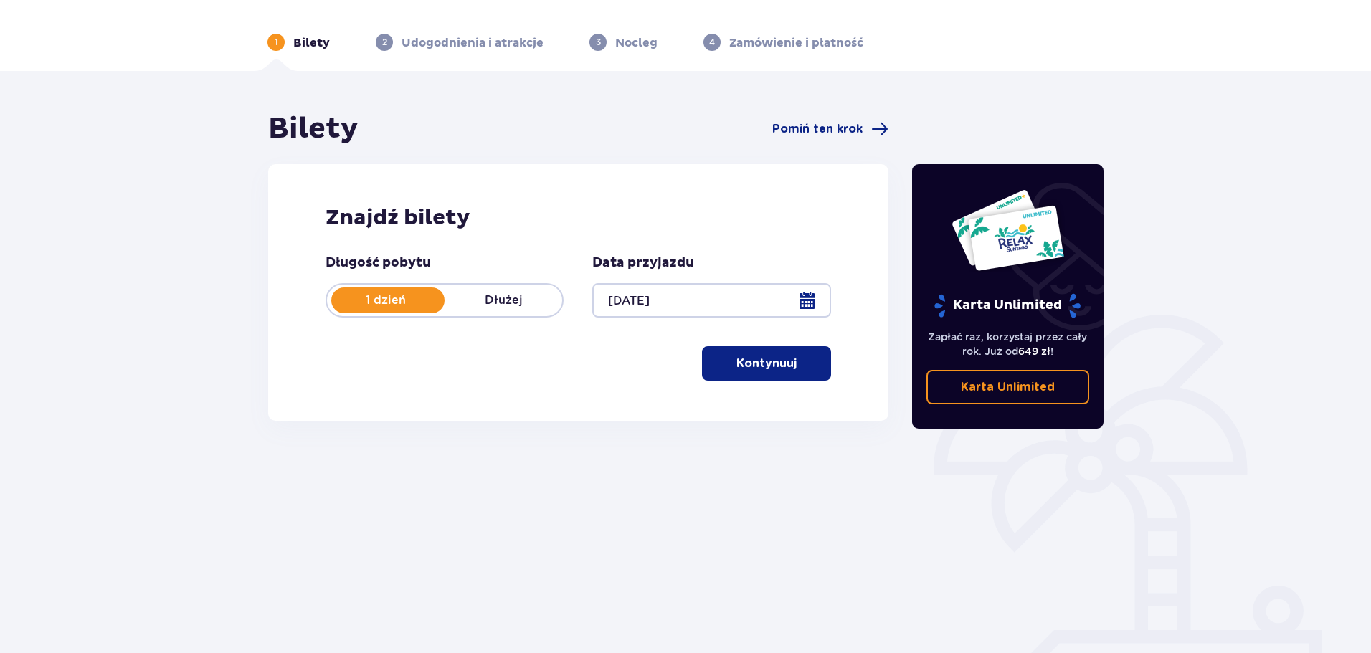
scroll to position [77, 0]
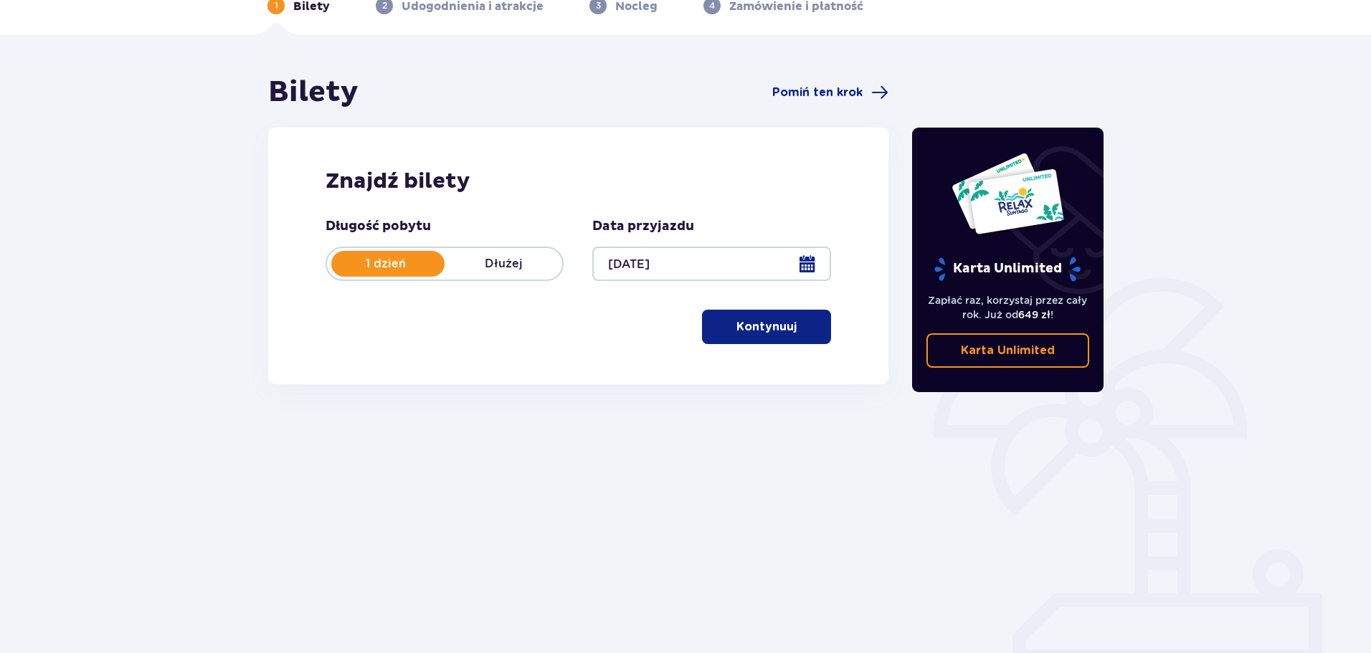
click at [754, 330] on p "Kontynuuj" at bounding box center [767, 327] width 60 height 16
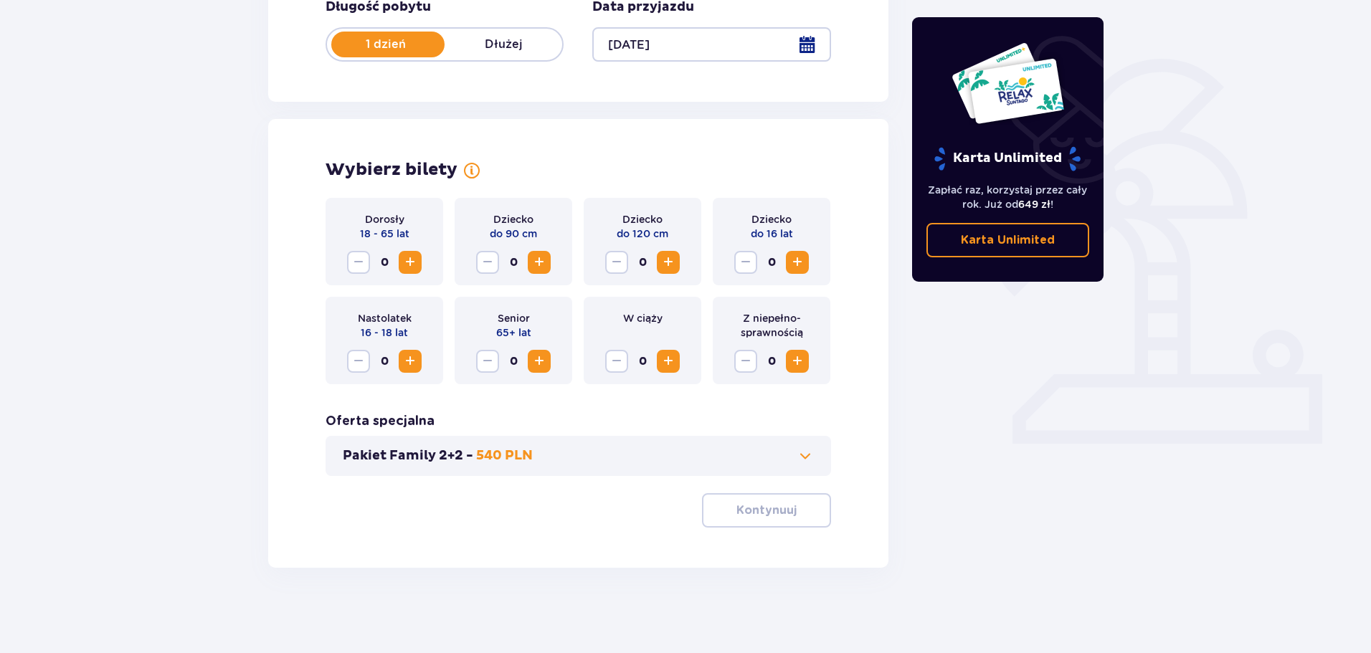
scroll to position [298, 0]
click at [395, 235] on p "18 - 65 lat" at bounding box center [384, 233] width 49 height 14
click at [401, 255] on button "Zwiększ" at bounding box center [410, 261] width 23 height 23
click at [742, 515] on p "Kontynuuj" at bounding box center [767, 510] width 60 height 16
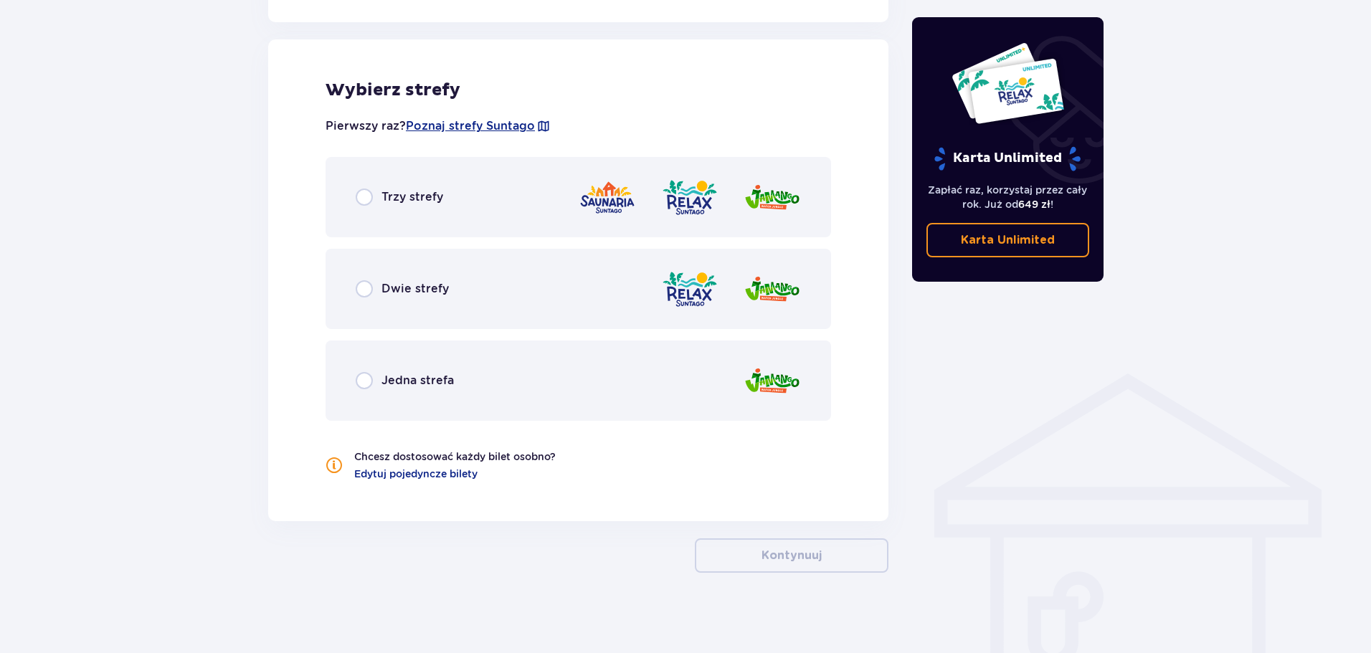
scroll to position [797, 0]
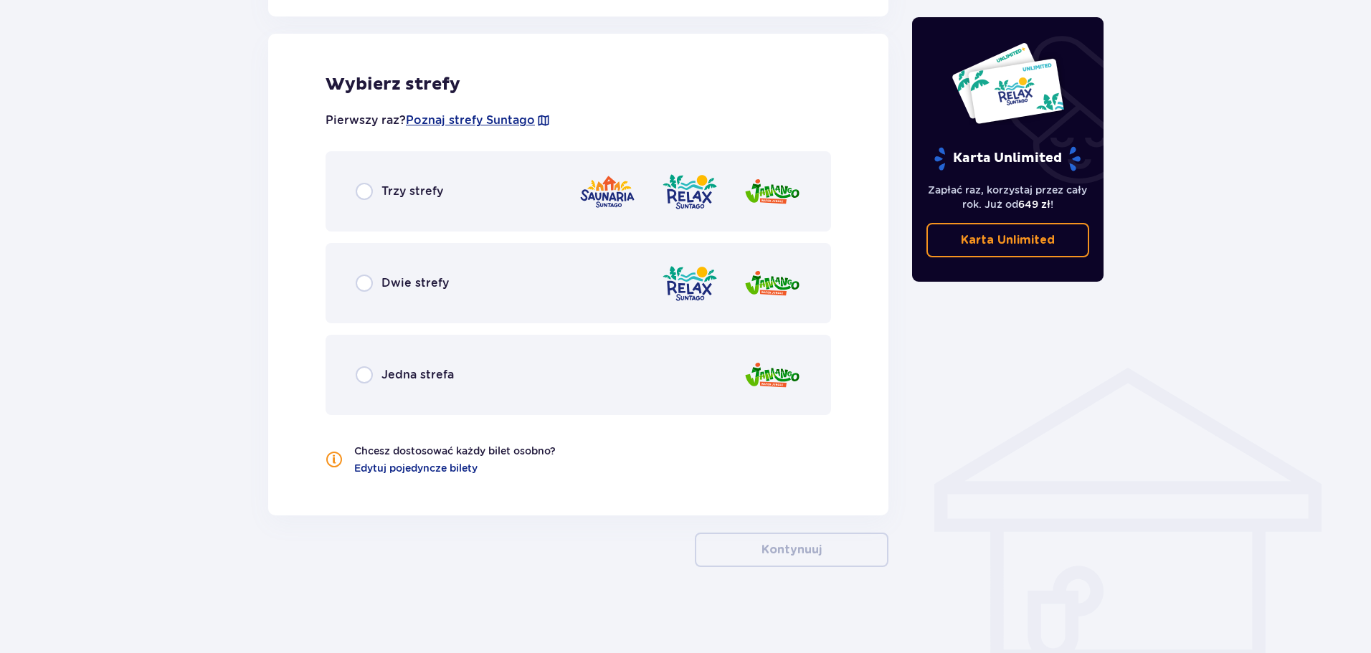
click at [410, 188] on span "Trzy strefy" at bounding box center [413, 192] width 62 height 16
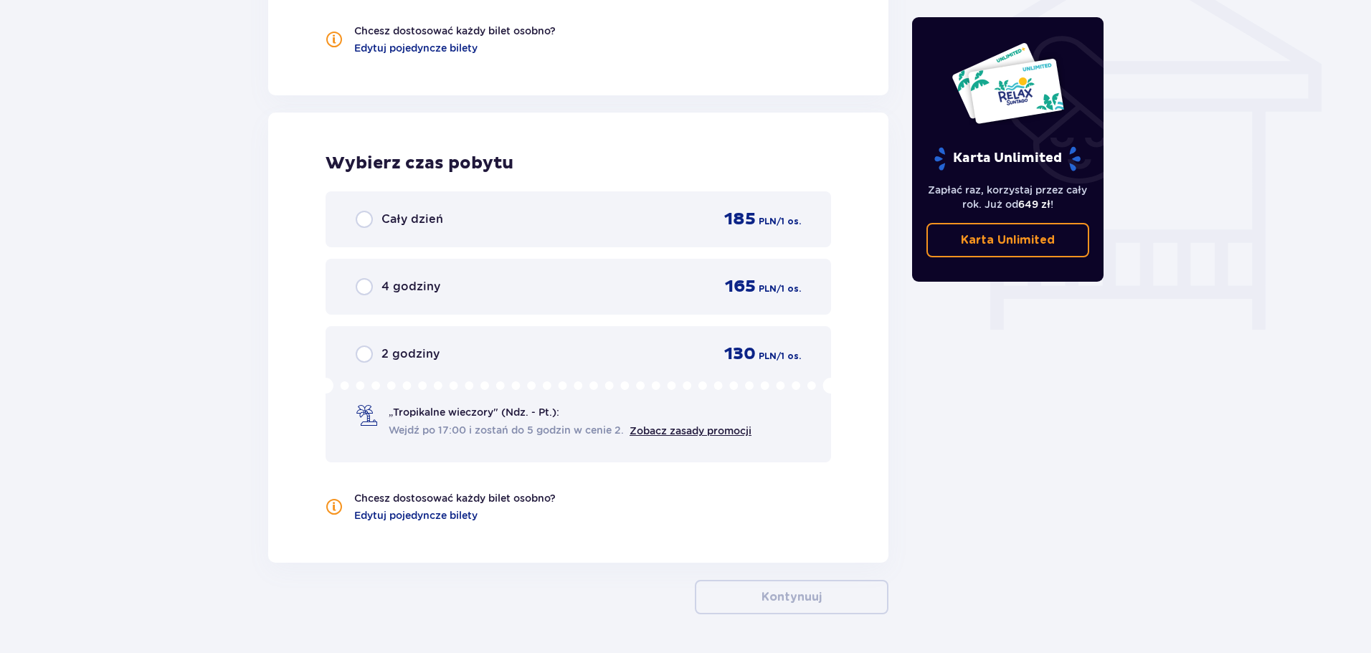
scroll to position [1265, 0]
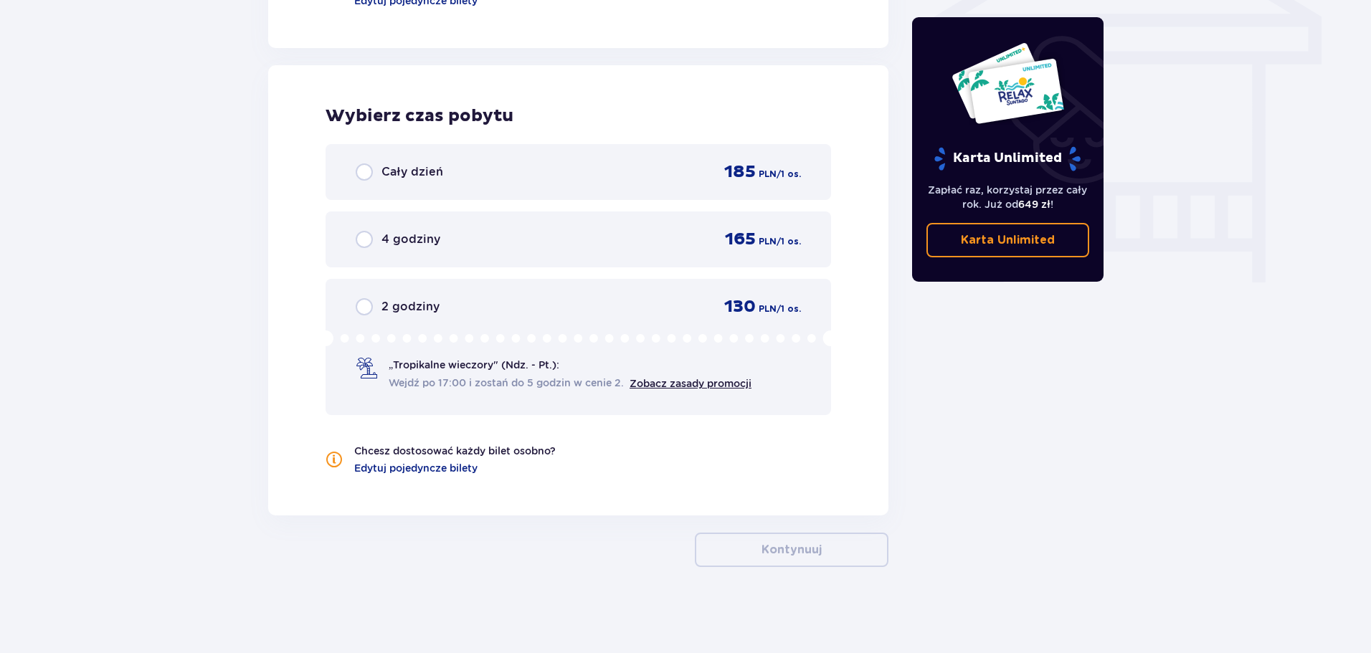
click at [430, 174] on span "Cały dzień" at bounding box center [413, 172] width 62 height 16
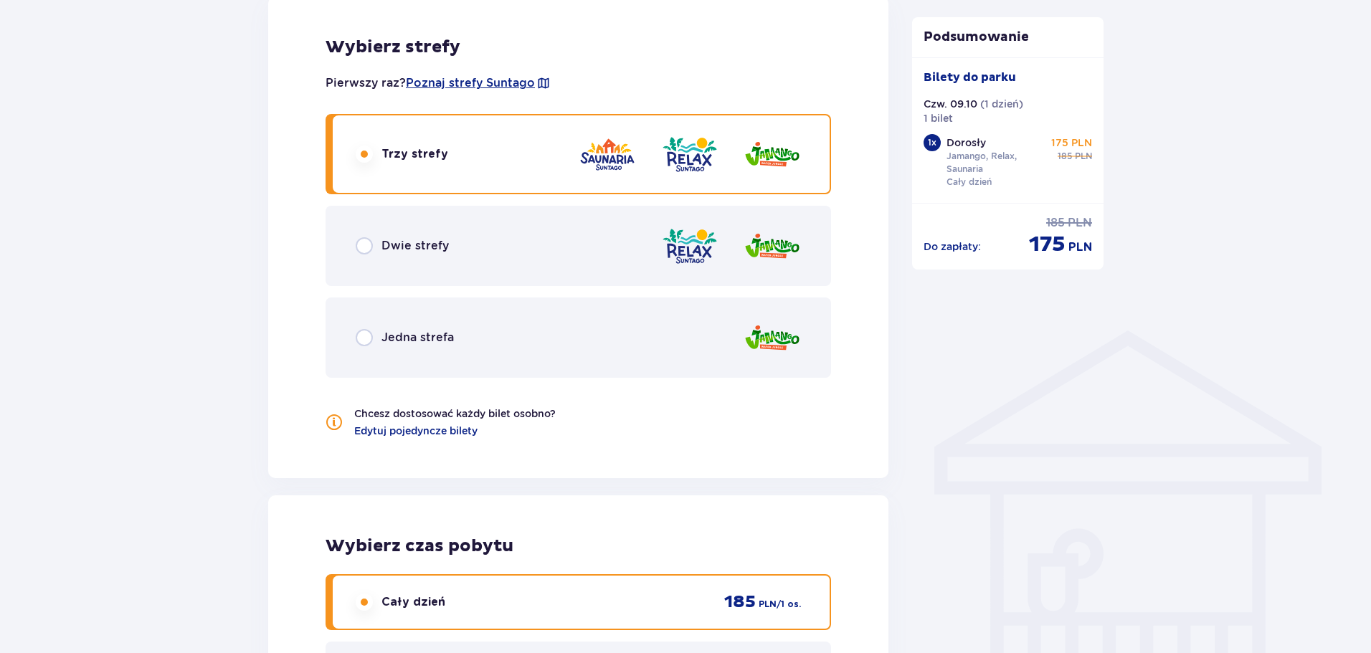
click at [416, 243] on span "Dwie strefy" at bounding box center [415, 246] width 67 height 16
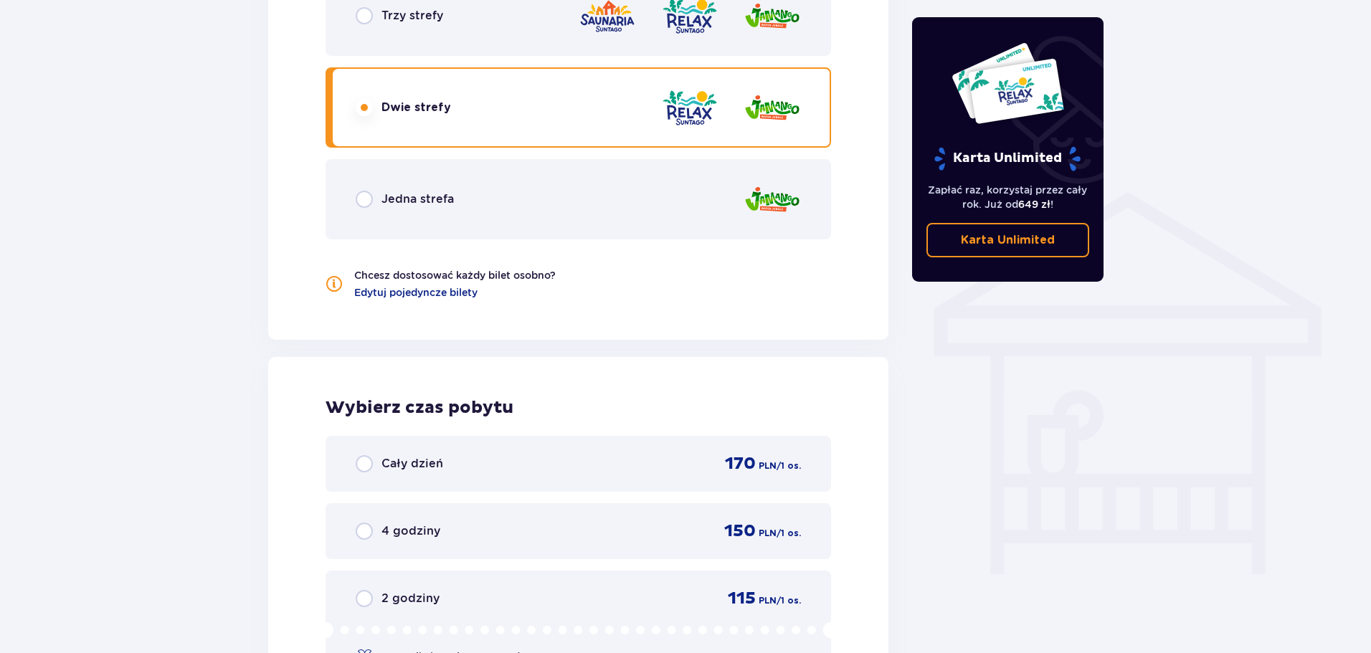
scroll to position [834, 0]
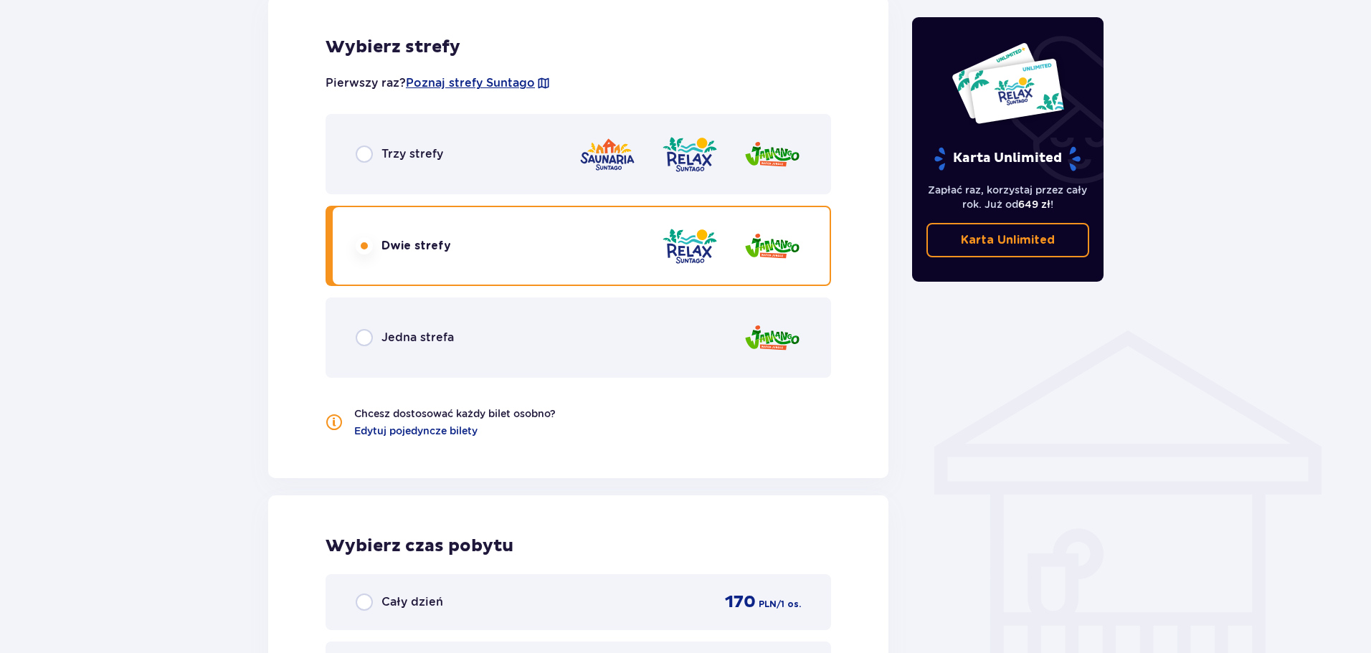
click at [431, 153] on span "Trzy strefy" at bounding box center [413, 154] width 62 height 16
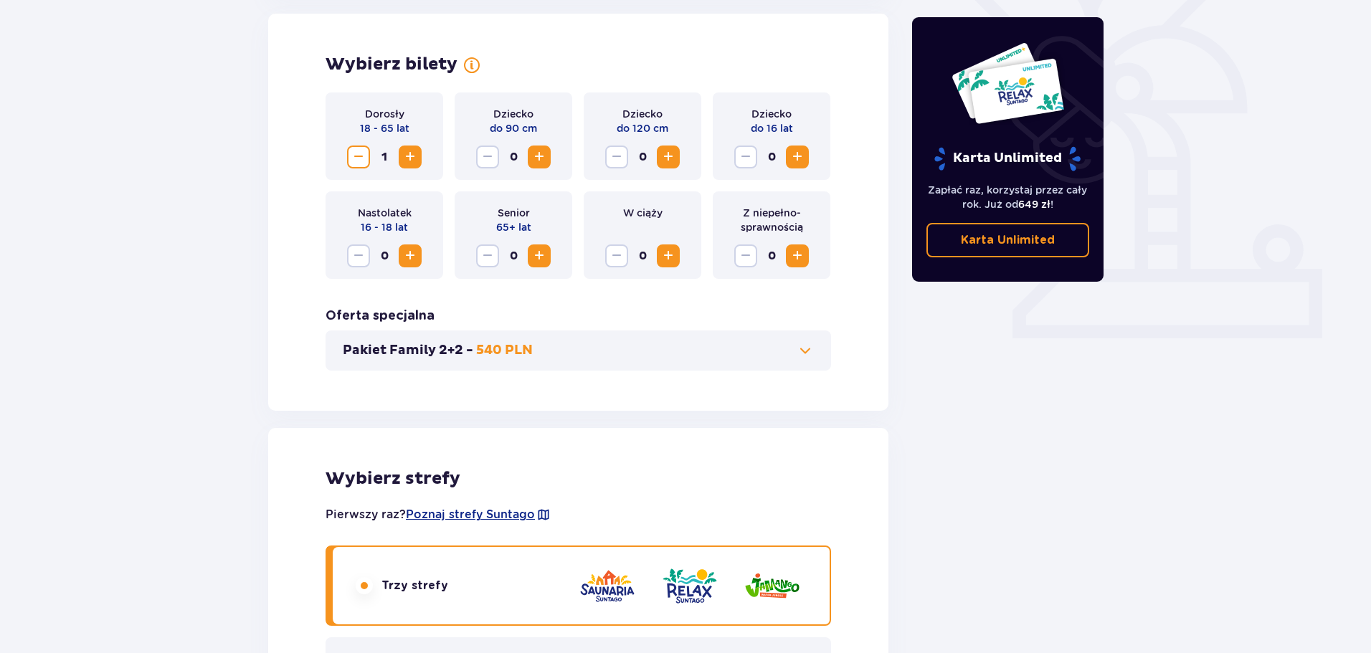
scroll to position [404, 0]
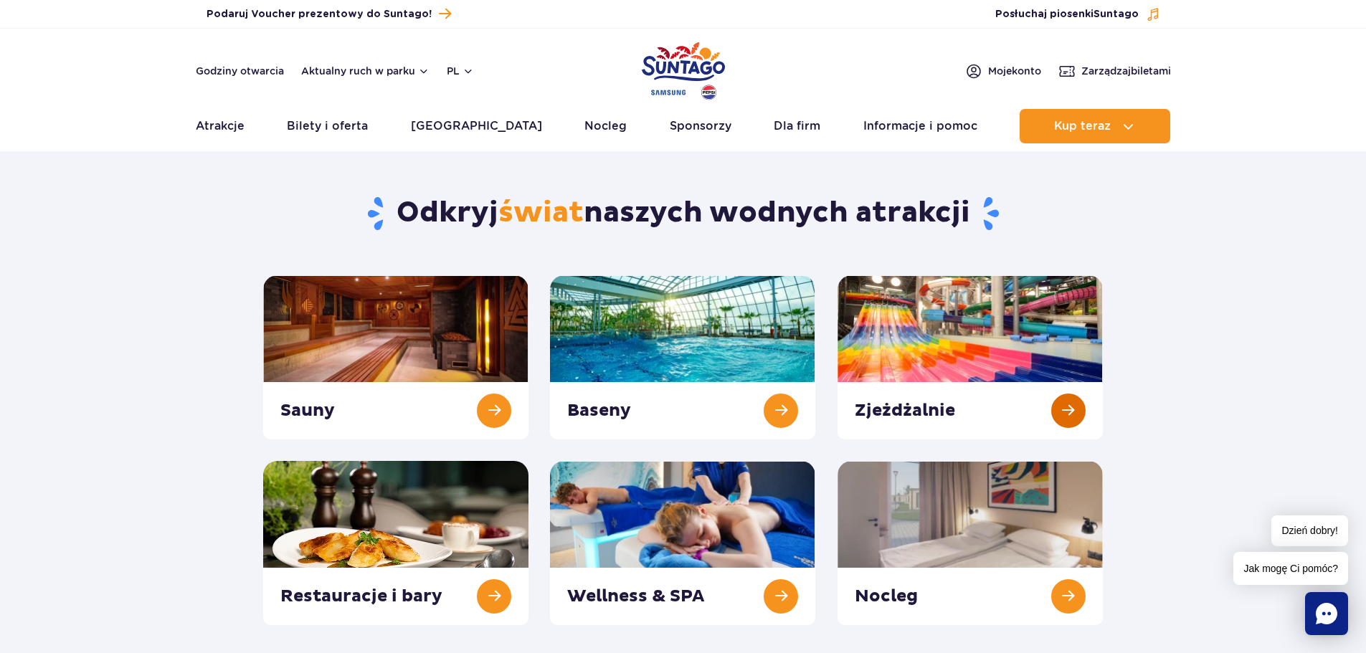
click at [909, 324] on link at bounding box center [970, 357] width 265 height 164
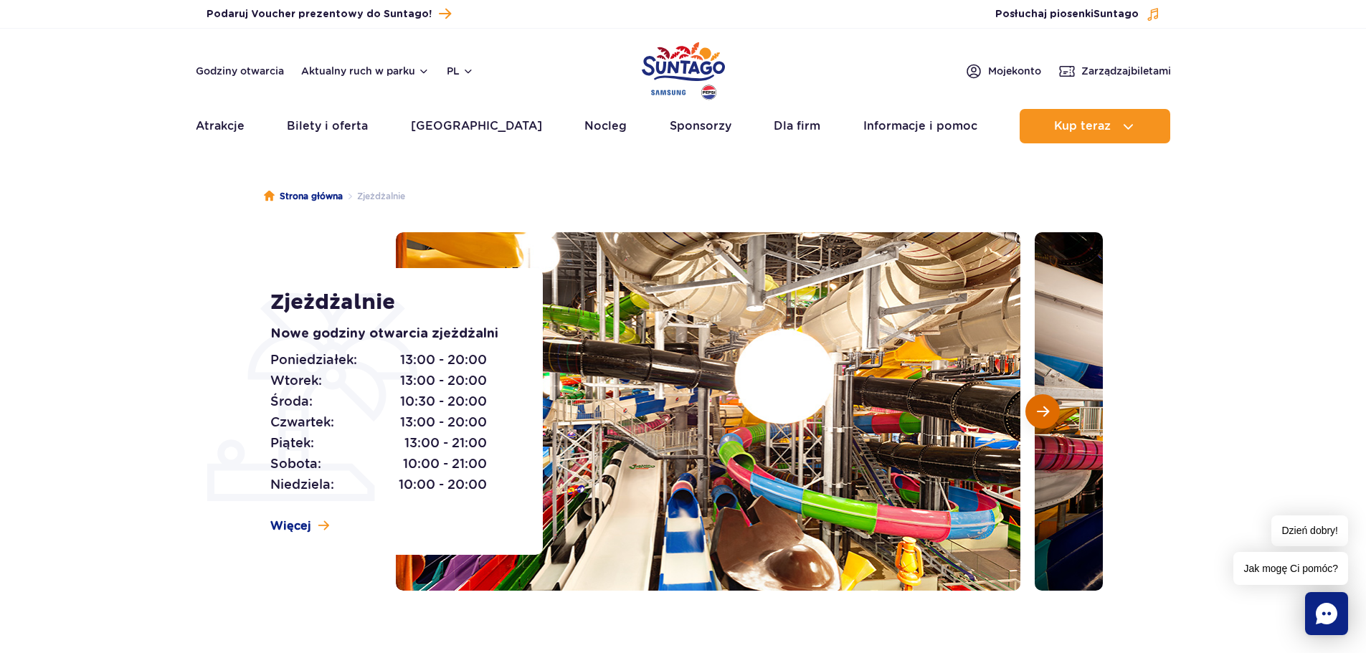
click at [1035, 405] on button "Następny slajd" at bounding box center [1043, 411] width 34 height 34
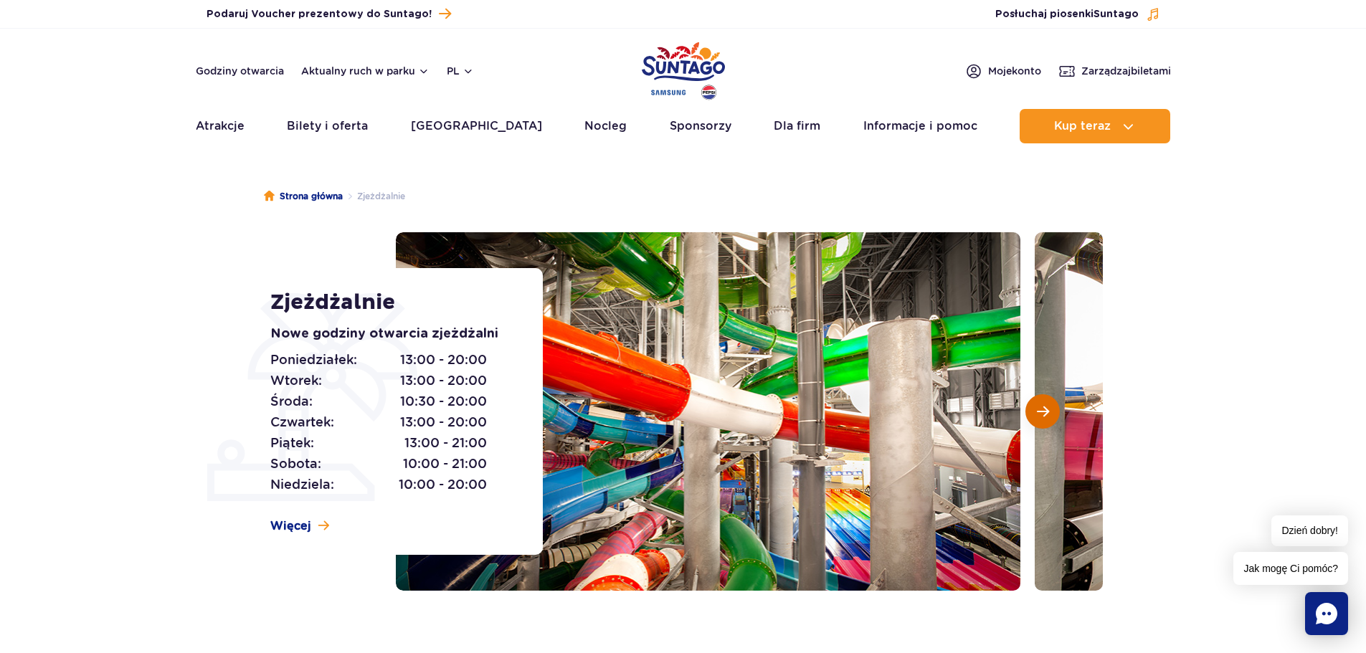
click at [1051, 410] on button "Następny slajd" at bounding box center [1043, 411] width 34 height 34
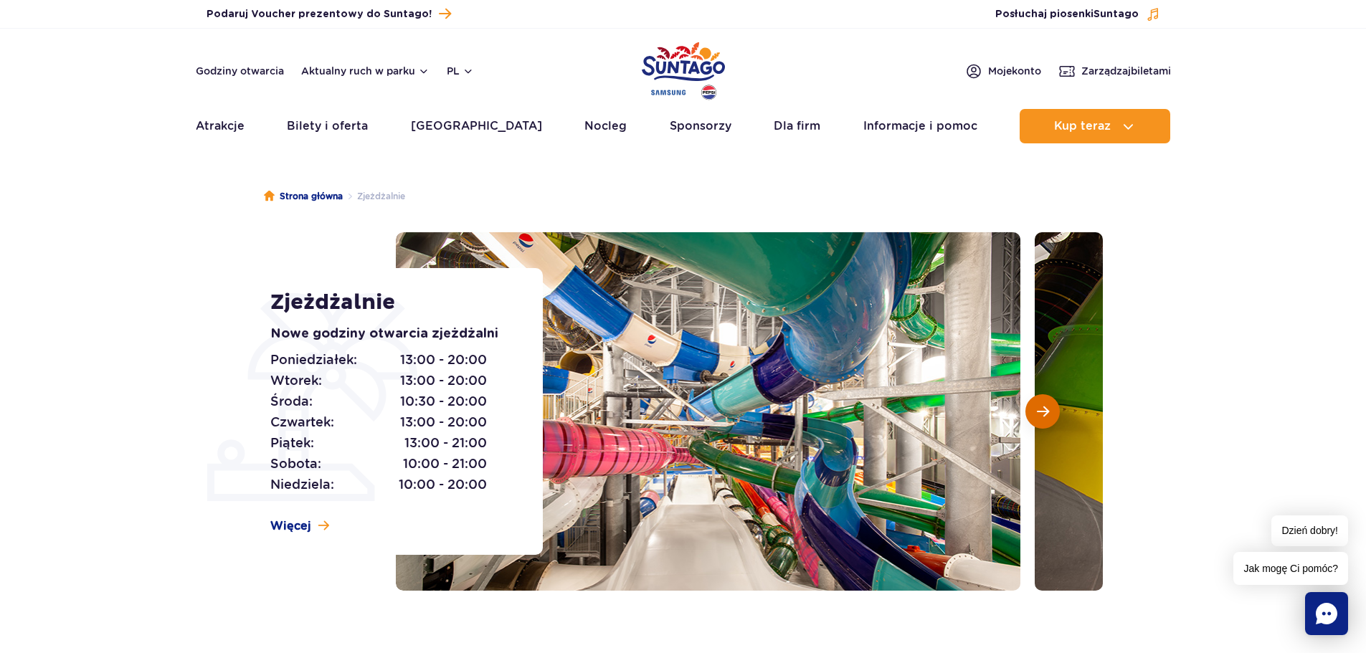
click at [1051, 410] on button "Następny slajd" at bounding box center [1043, 411] width 34 height 34
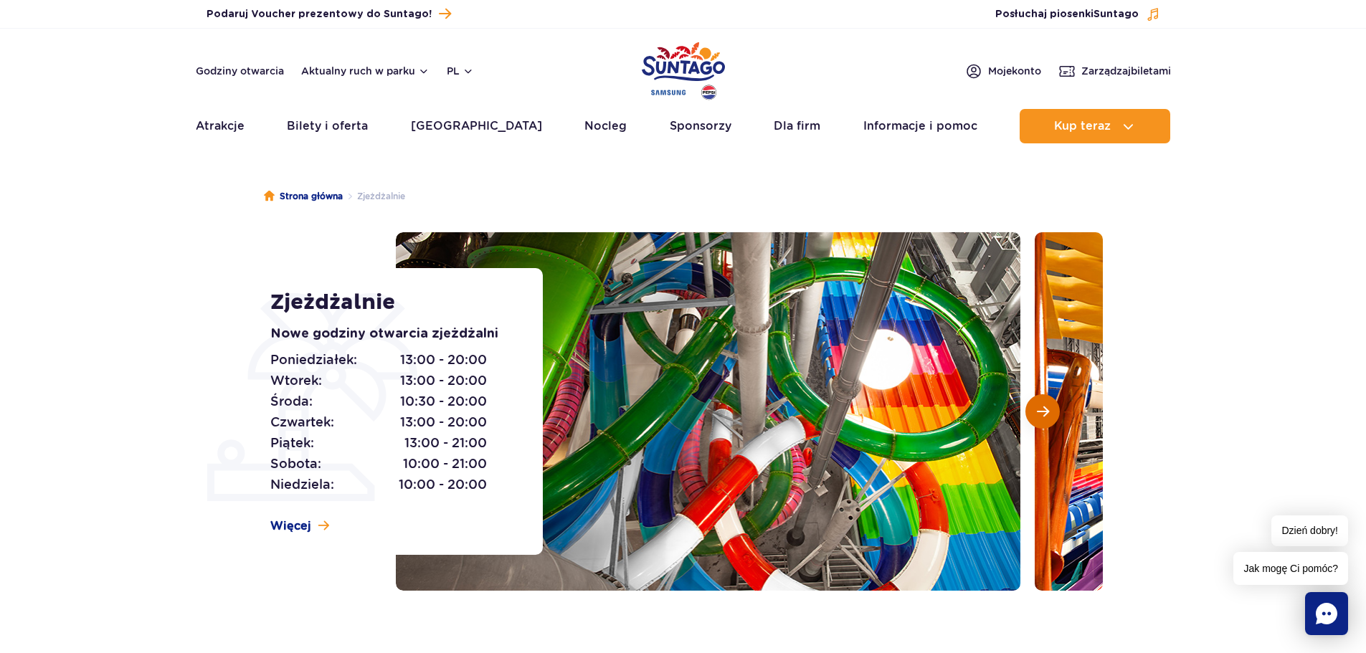
click at [1051, 410] on button "Następny slajd" at bounding box center [1043, 411] width 34 height 34
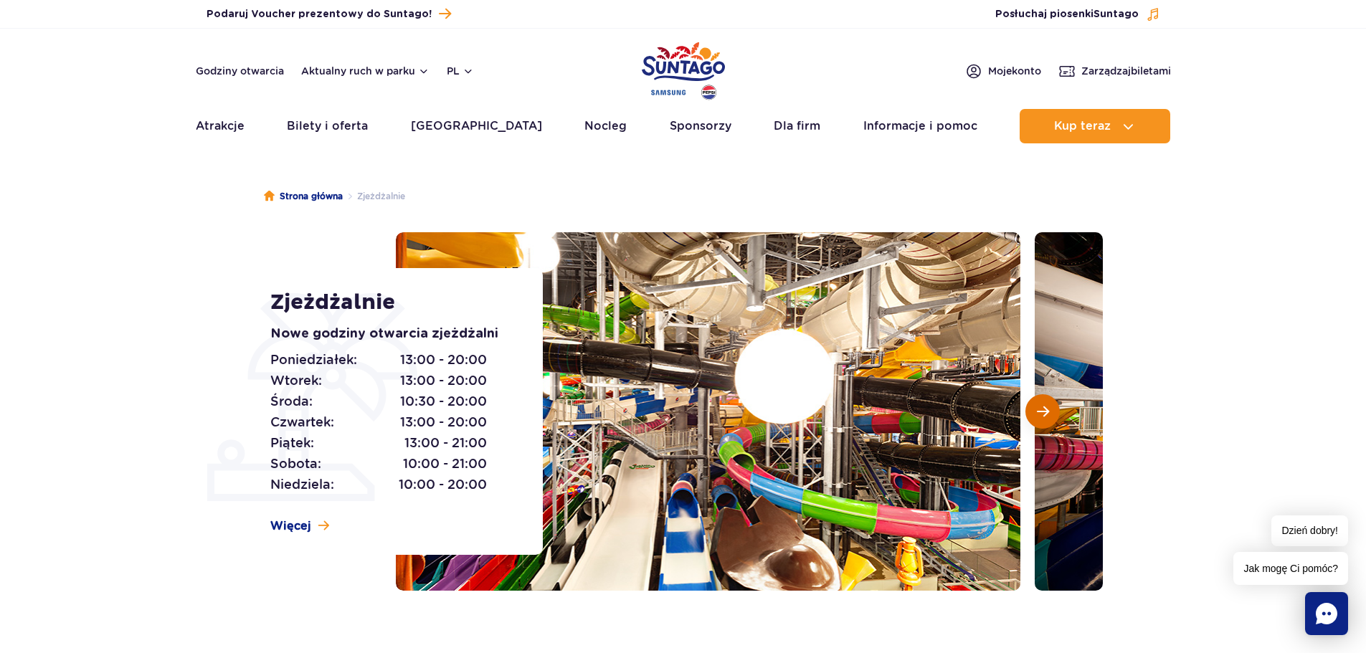
click at [1051, 410] on button "Następny slajd" at bounding box center [1043, 411] width 34 height 34
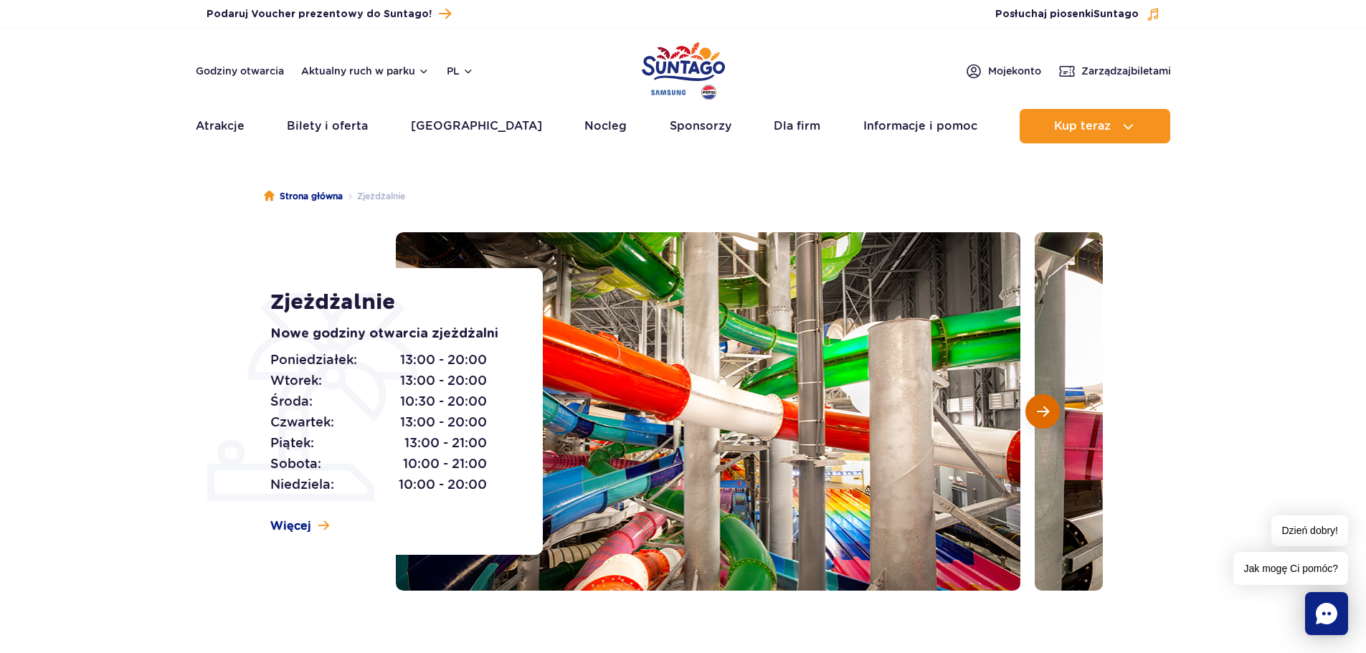
click at [1051, 410] on button "Następny slajd" at bounding box center [1043, 411] width 34 height 34
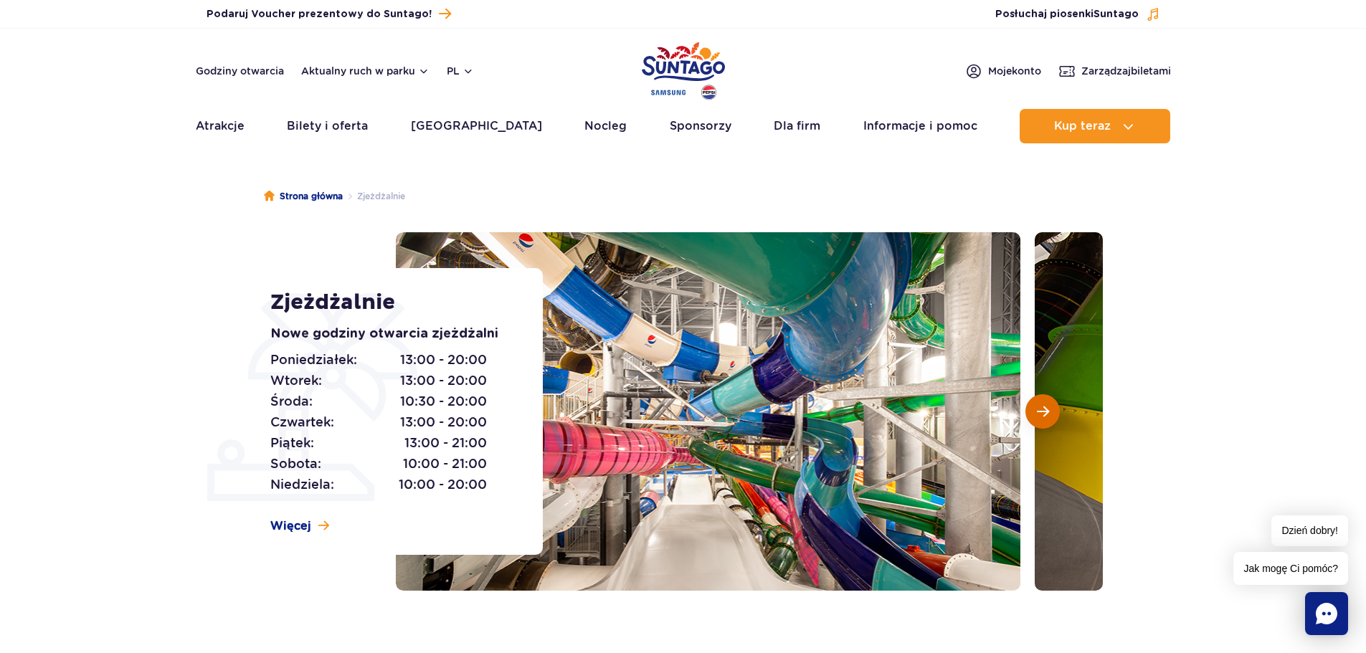
click at [1051, 410] on button "Następny slajd" at bounding box center [1043, 411] width 34 height 34
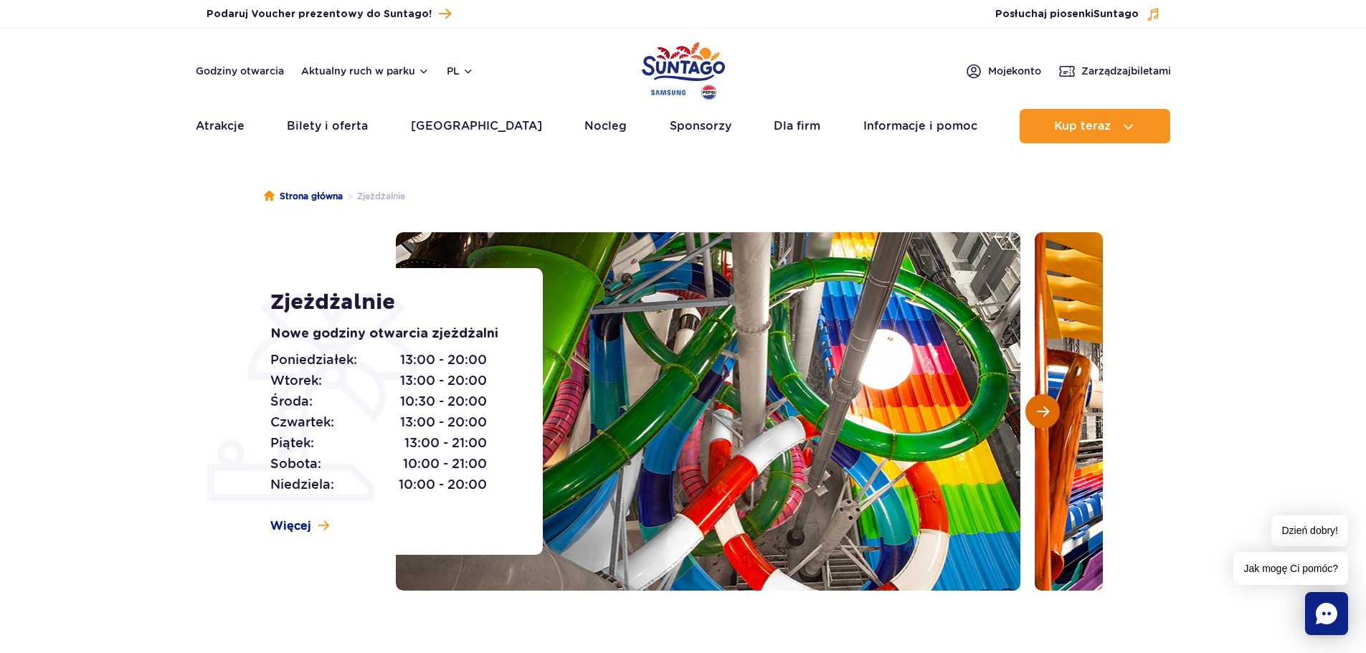
click at [1051, 410] on button "Następny slajd" at bounding box center [1043, 411] width 34 height 34
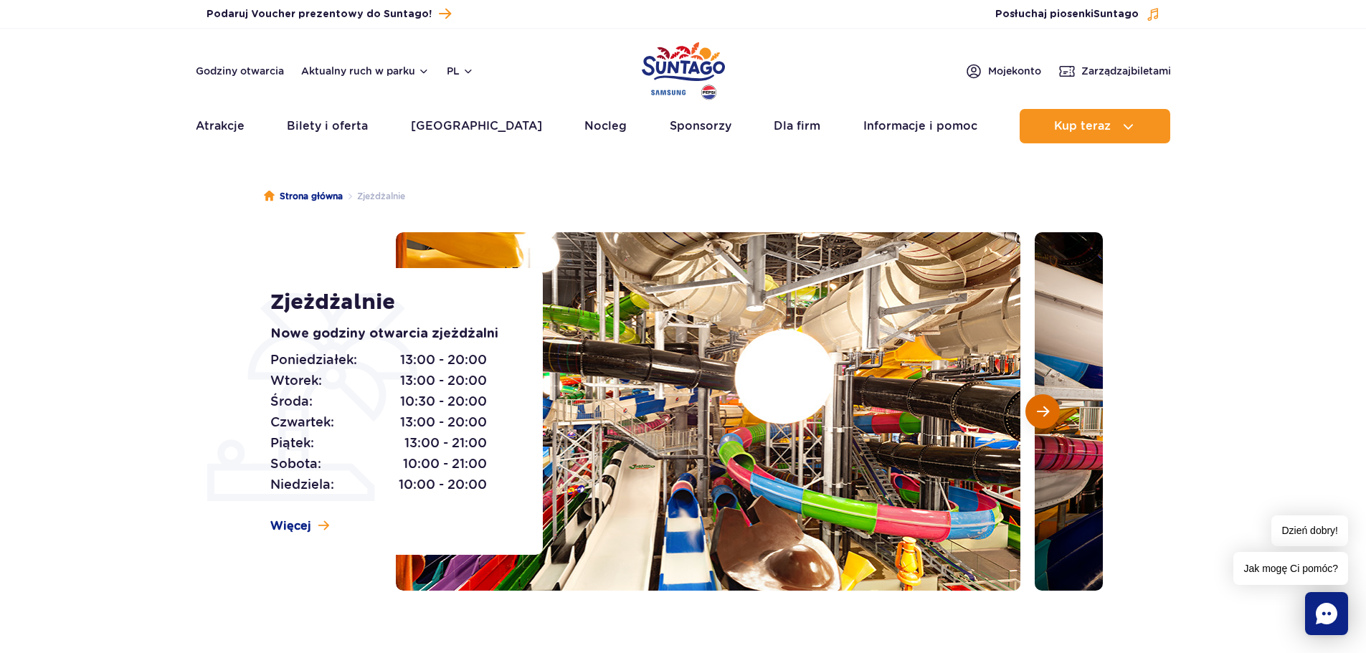
click at [1051, 410] on button "Następny slajd" at bounding box center [1043, 411] width 34 height 34
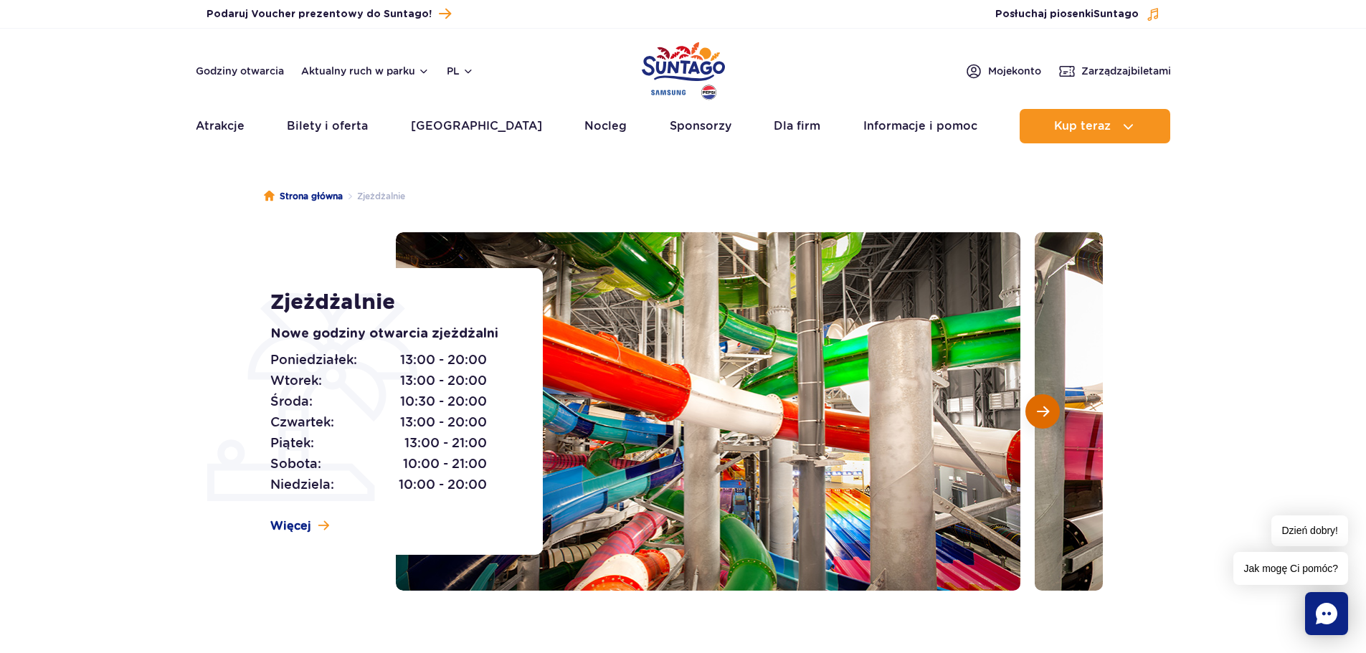
click at [1051, 410] on button "Następny slajd" at bounding box center [1043, 411] width 34 height 34
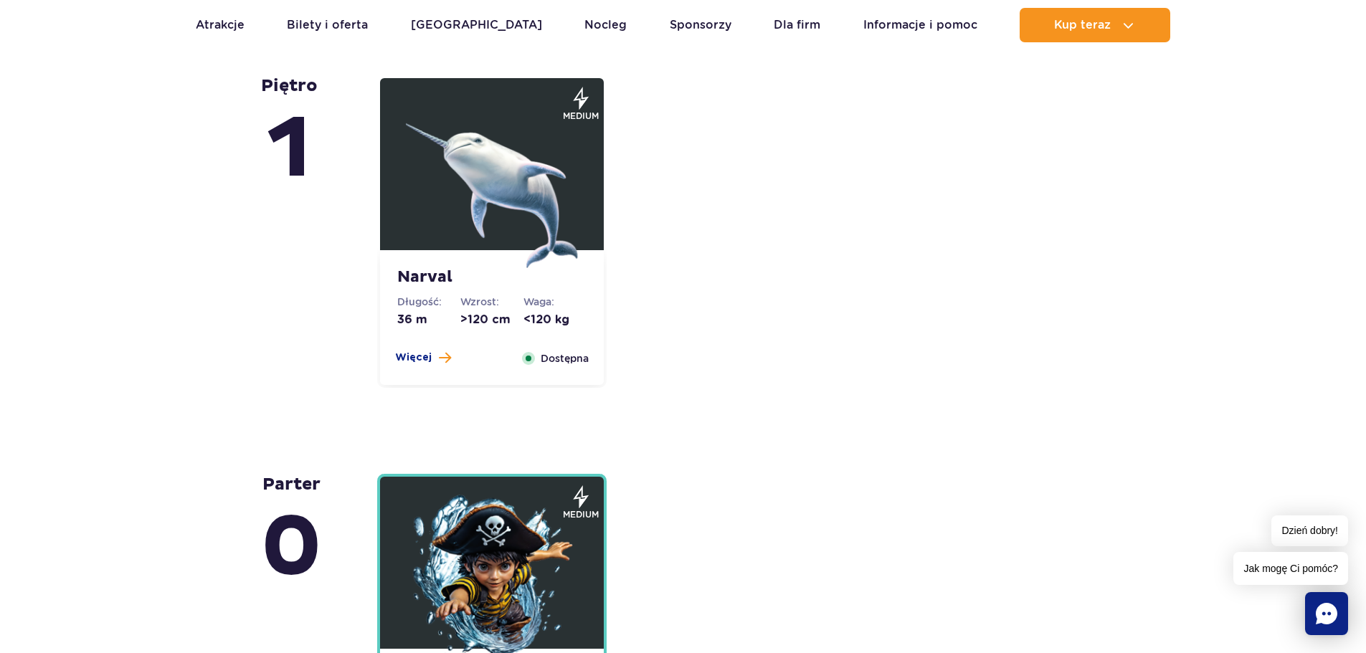
scroll to position [2869, 0]
